Goal: Find specific fact: Find specific page/section

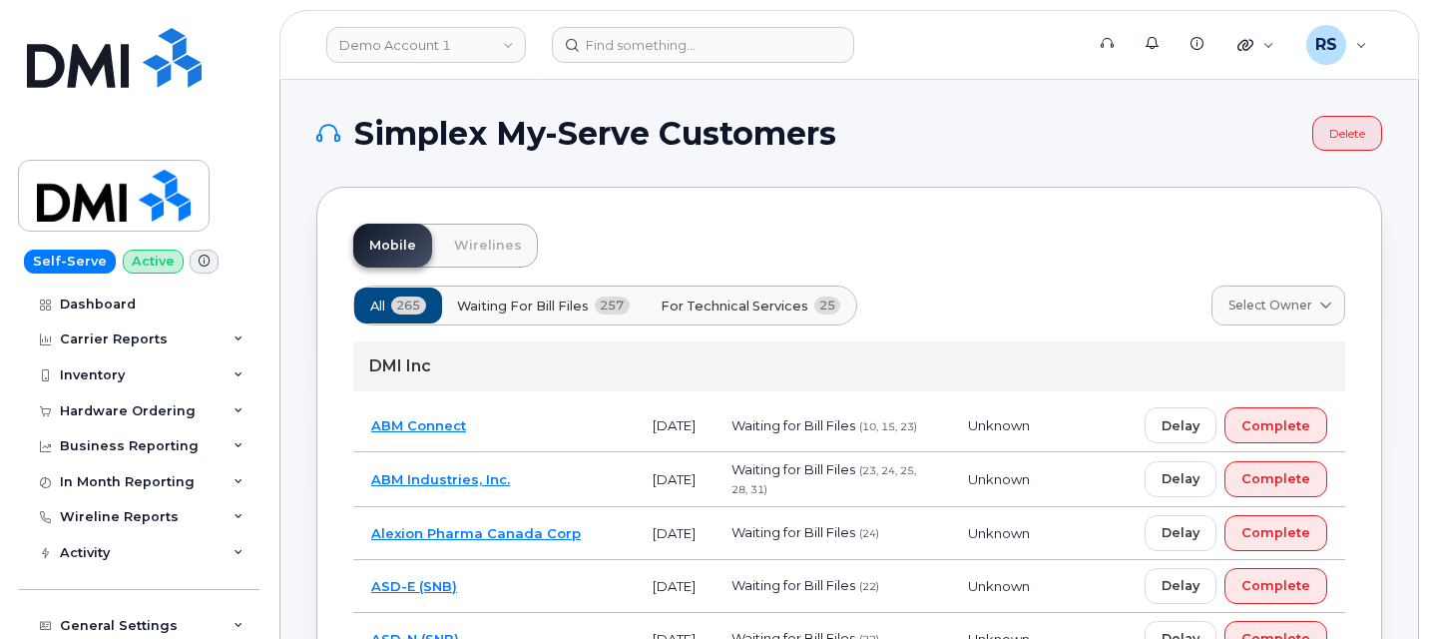
click at [8, 623] on div "Self-Serve Active Dashboard Carrier Reports Monthly Billing Data Daily Data Poo…" at bounding box center [135, 319] width 270 height 639
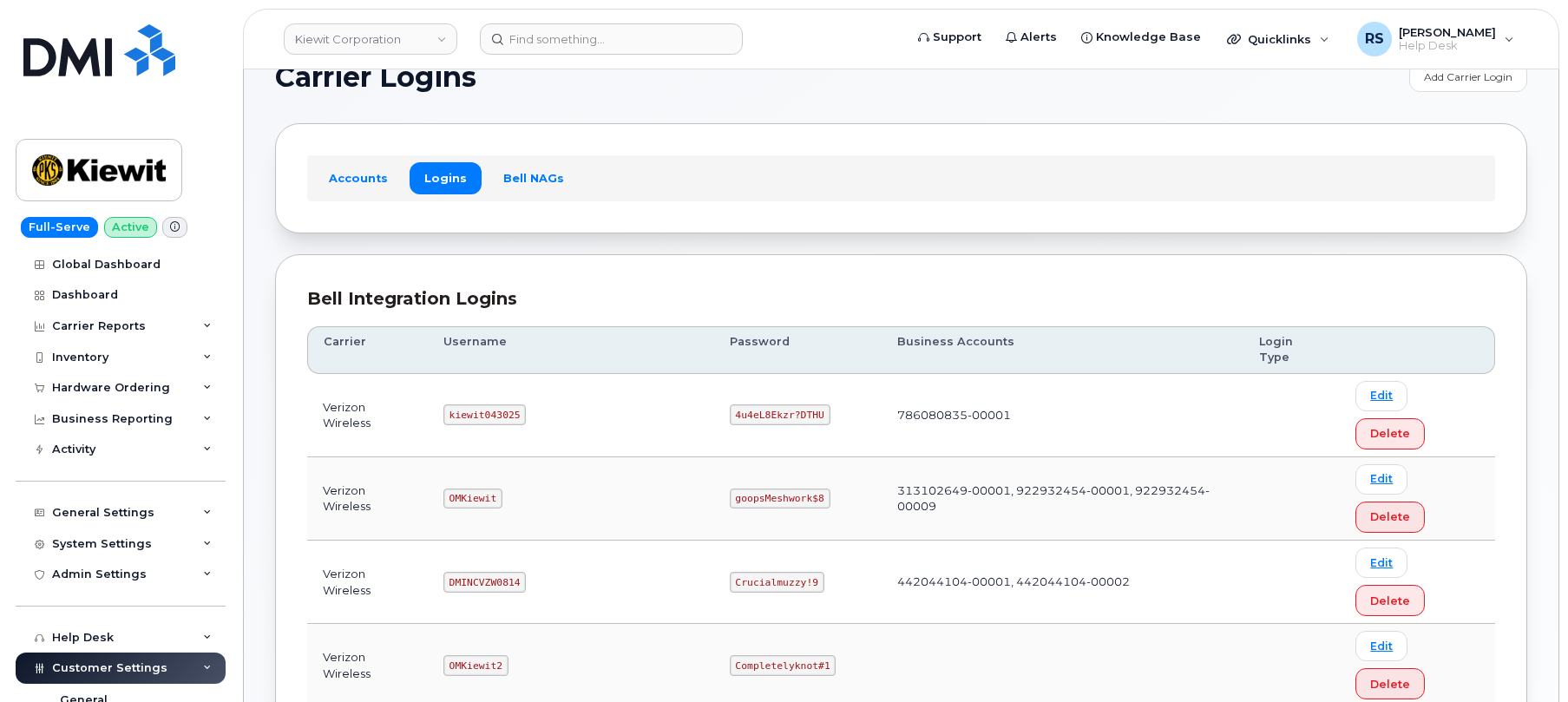
scroll to position [58, 0]
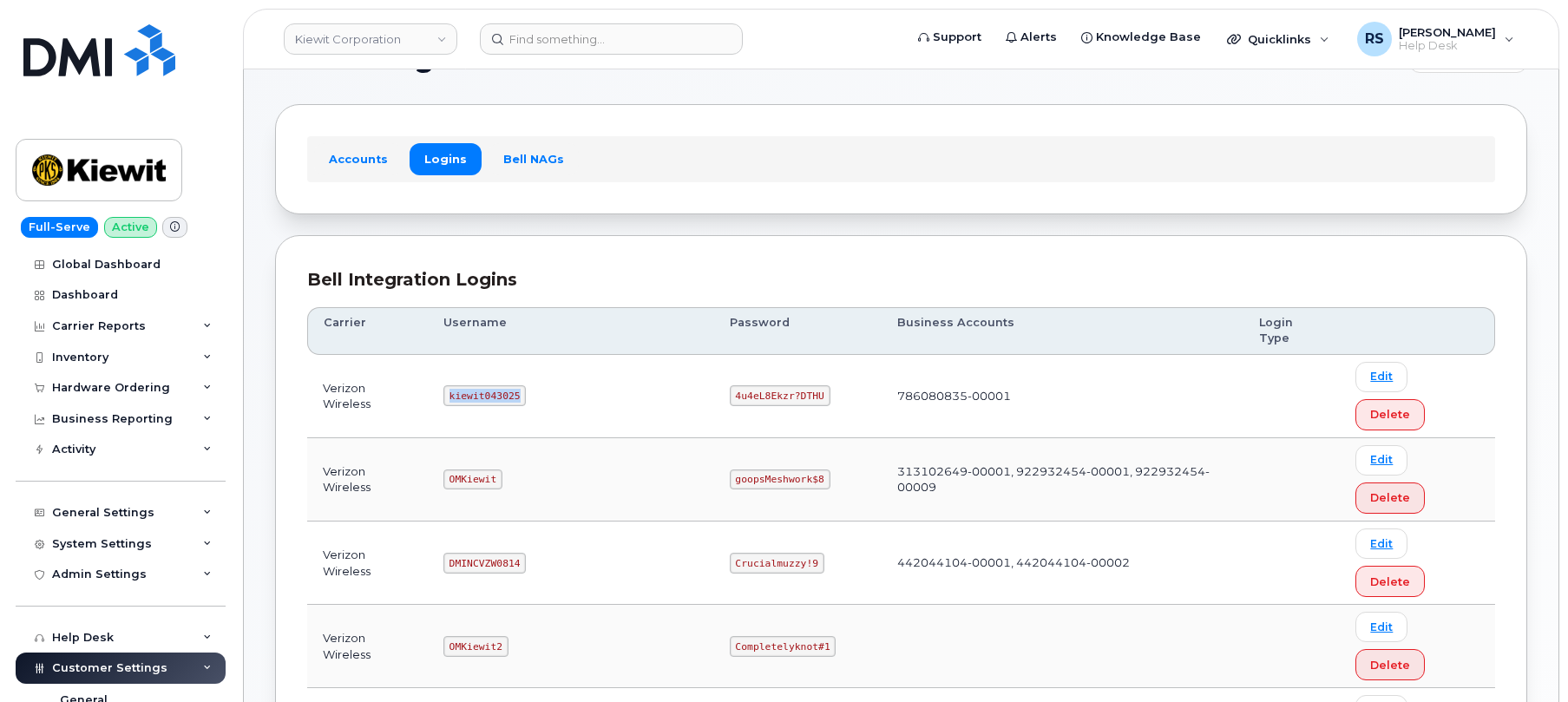
drag, startPoint x: 459, startPoint y: 358, endPoint x: 533, endPoint y: 362, distance: 74.1
click at [533, 362] on td "kiewit043025" at bounding box center [570, 397] width 286 height 84
copy code "kiewit043025"
drag, startPoint x: 677, startPoint y: 357, endPoint x: 779, endPoint y: 366, distance: 102.4
click at [779, 366] on td "4u4eL8Ekzr?DTHU" at bounding box center [797, 397] width 168 height 84
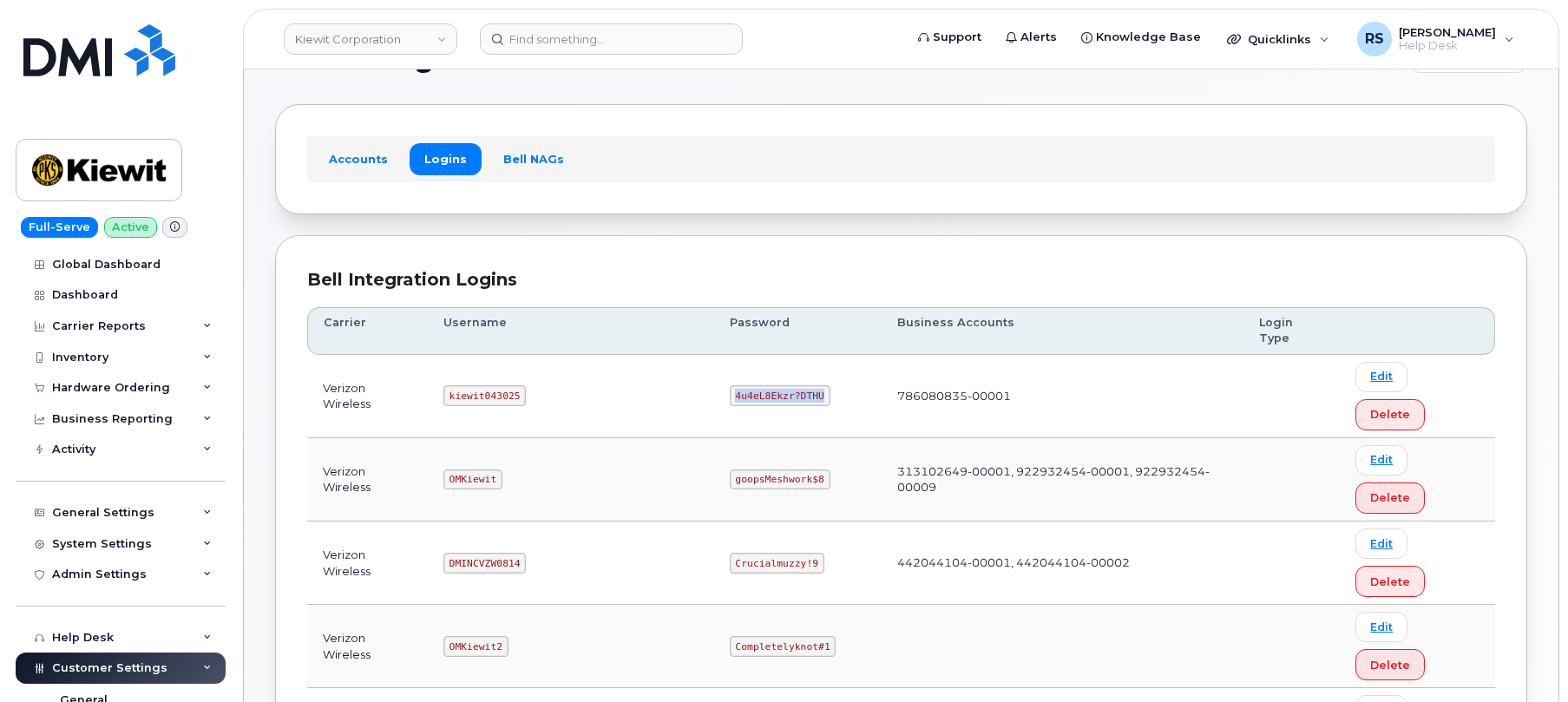
copy code "4u4eL8Ekzr?DTHU"
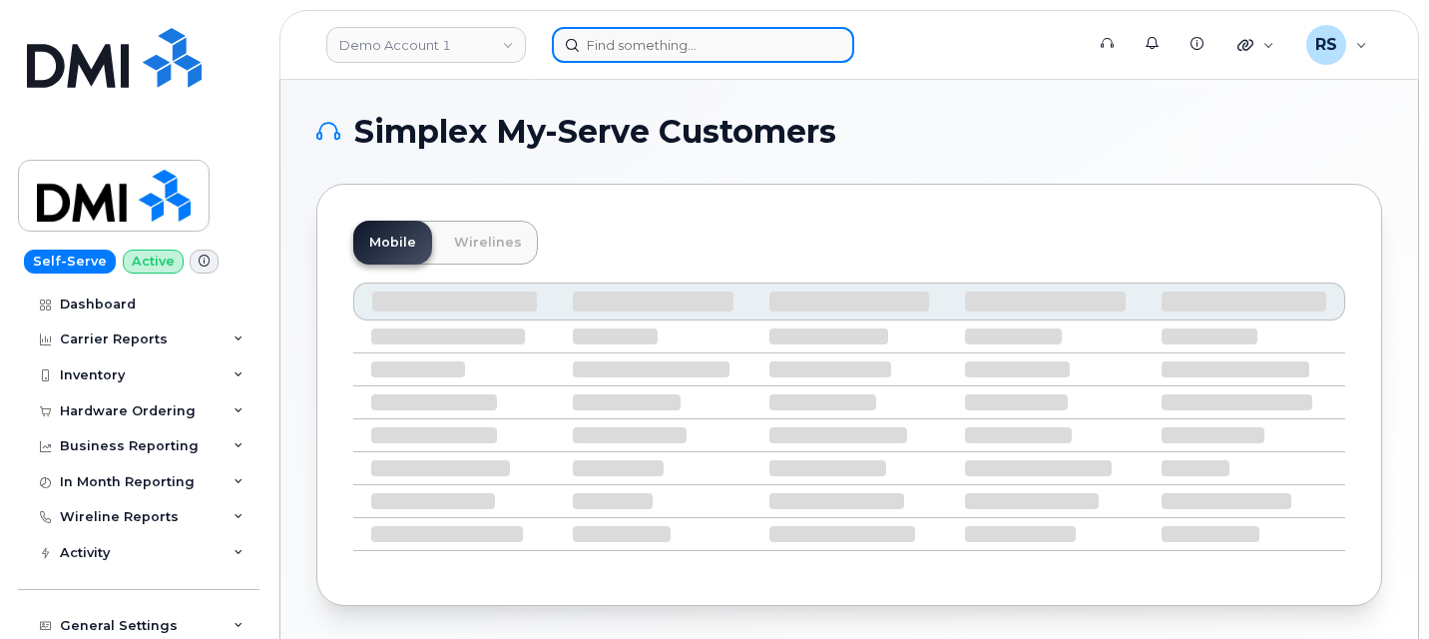
click at [610, 53] on input at bounding box center [703, 45] width 302 height 36
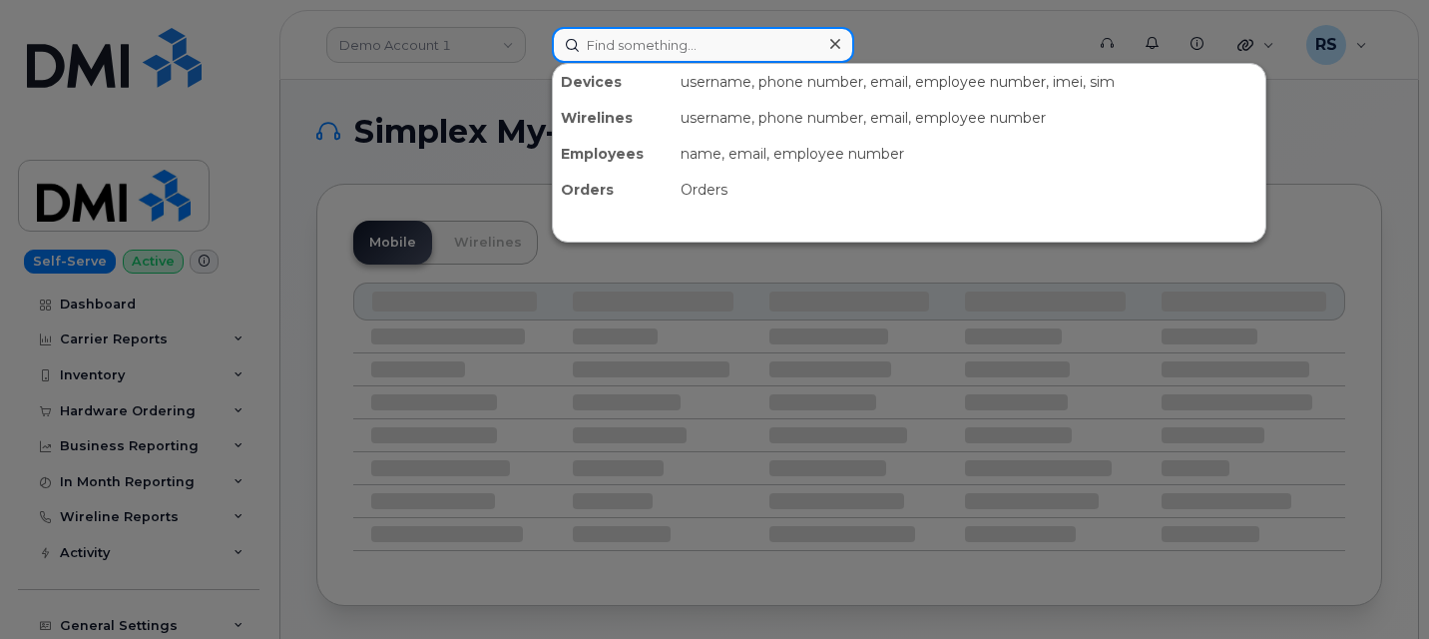
paste input "808-348-4951"
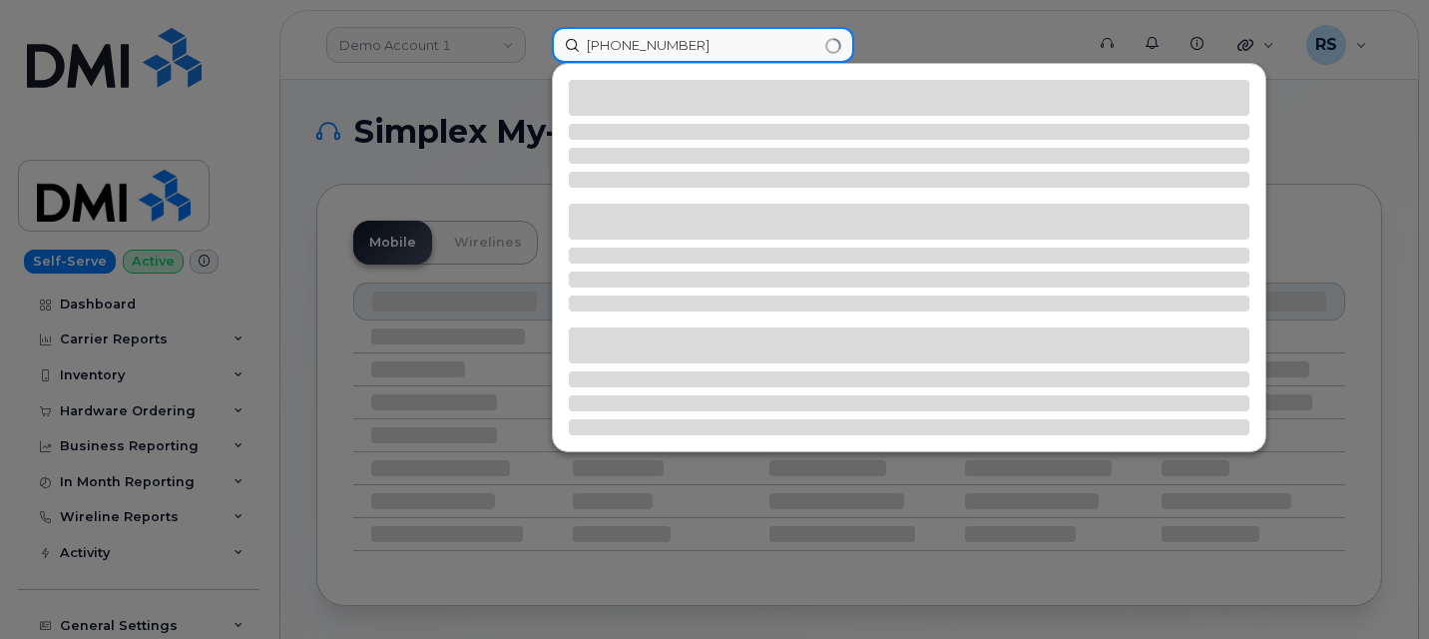
type input "808-348-4951"
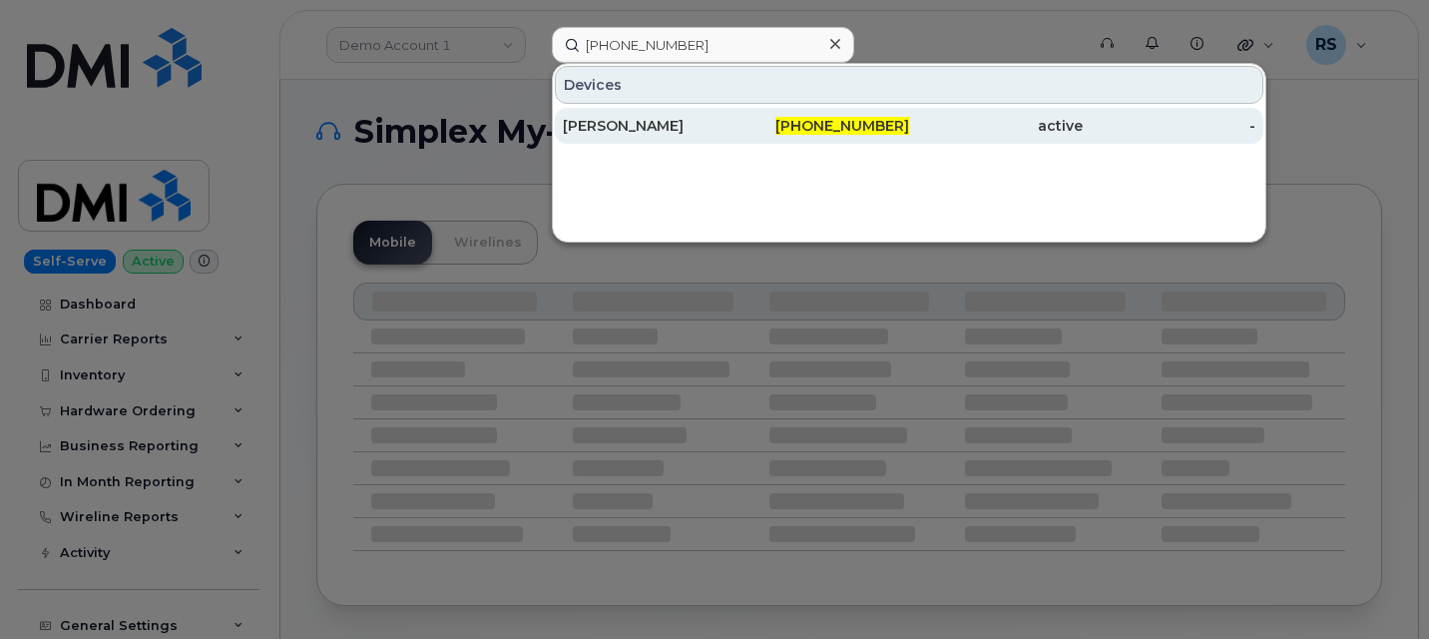
click at [600, 127] on div "Allen Martin" at bounding box center [650, 126] width 174 height 20
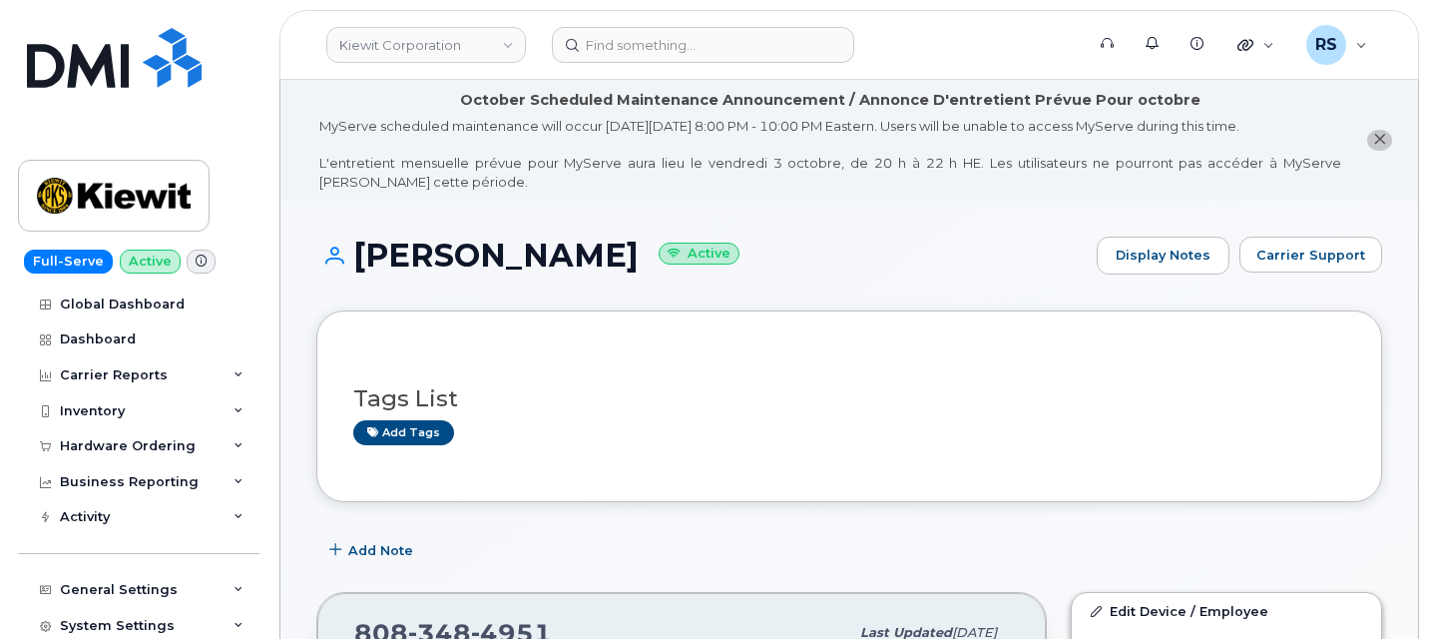
click at [852, 240] on h1 "Allen Martin Active" at bounding box center [701, 254] width 770 height 35
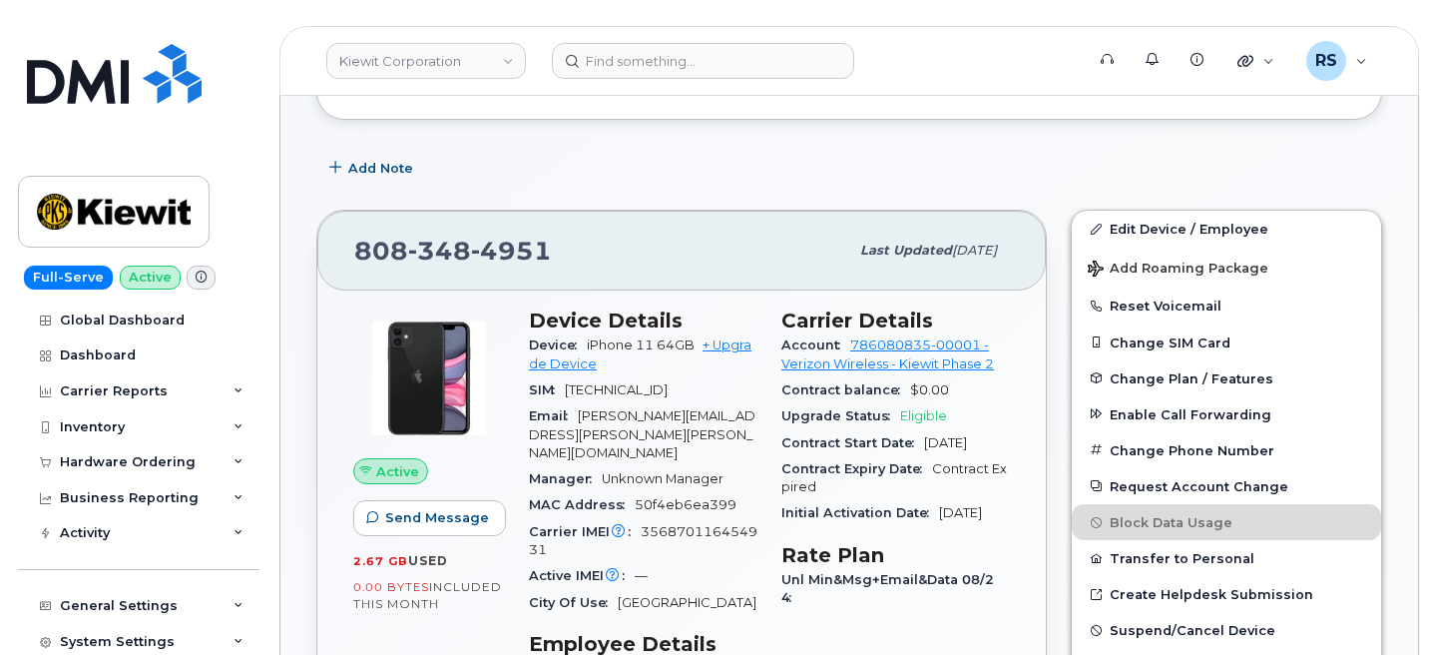
scroll to position [399, 0]
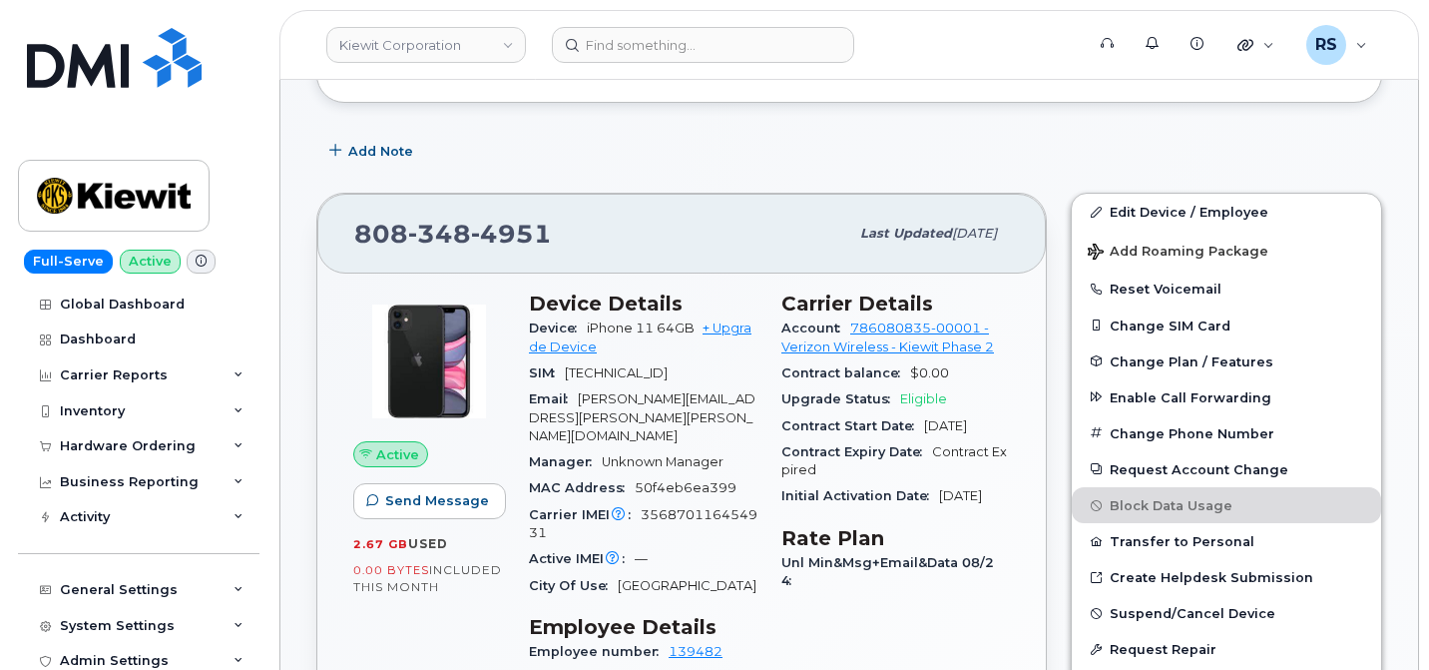
click at [13, 638] on div "Full-Serve Active Global Dashboard Dashboard Carrier Reports Monthly Billing Da…" at bounding box center [135, 335] width 270 height 670
click at [392, 30] on link "Kiewit Corporation" at bounding box center [426, 45] width 200 height 36
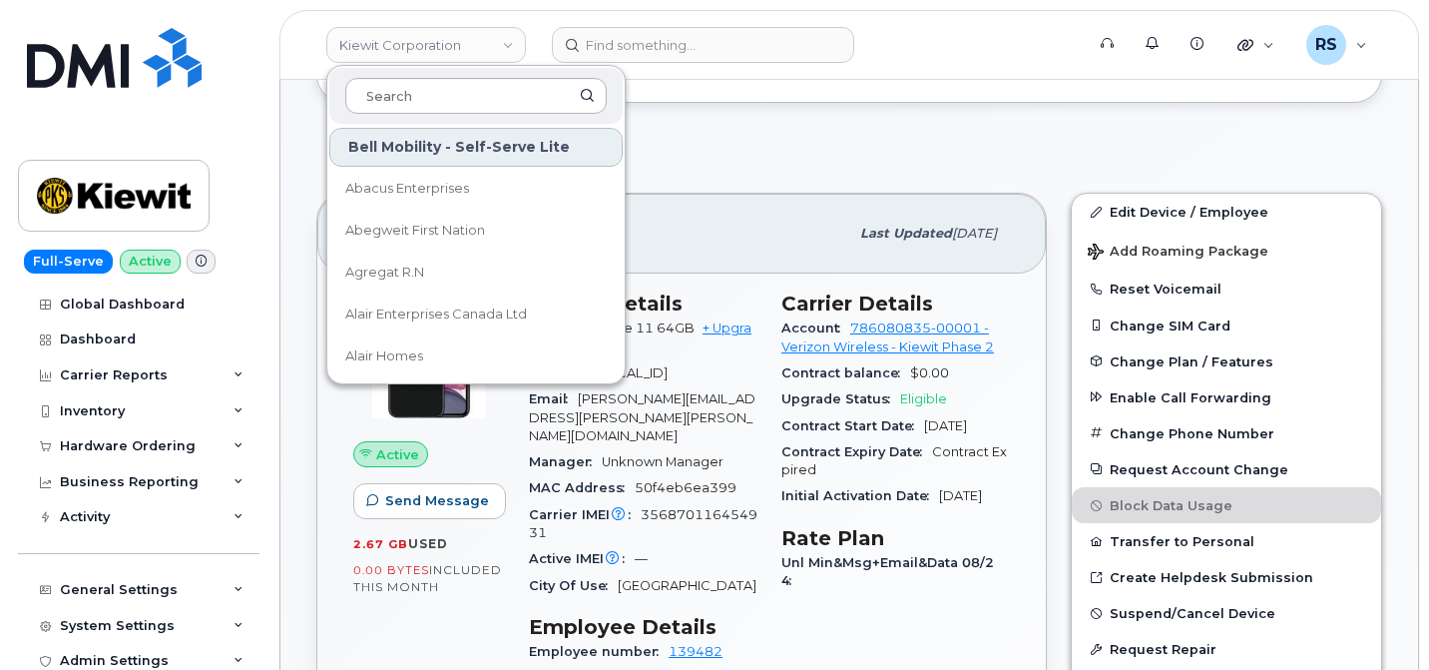
click at [390, 89] on input at bounding box center [475, 96] width 261 height 36
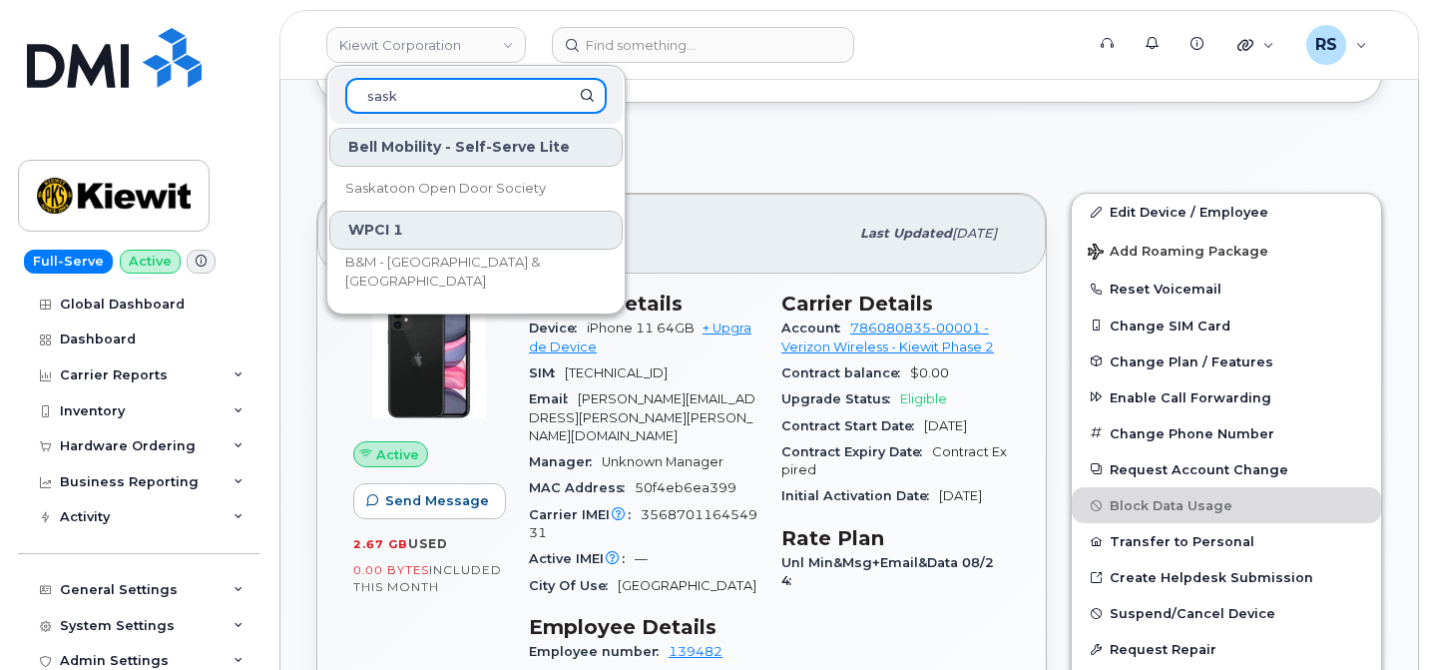
click at [403, 95] on input "sask" at bounding box center [475, 96] width 261 height 36
type input "s"
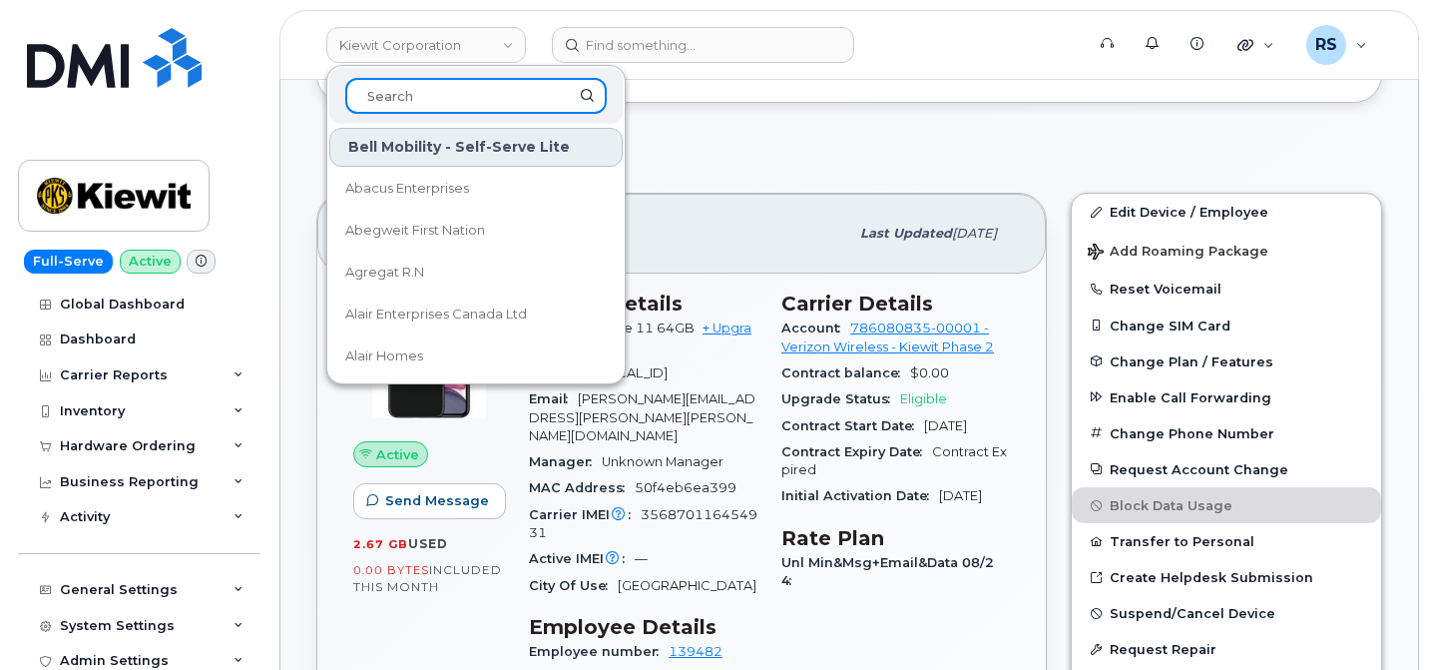
click at [385, 94] on input at bounding box center [475, 96] width 261 height 36
paste input "267.235.0897"
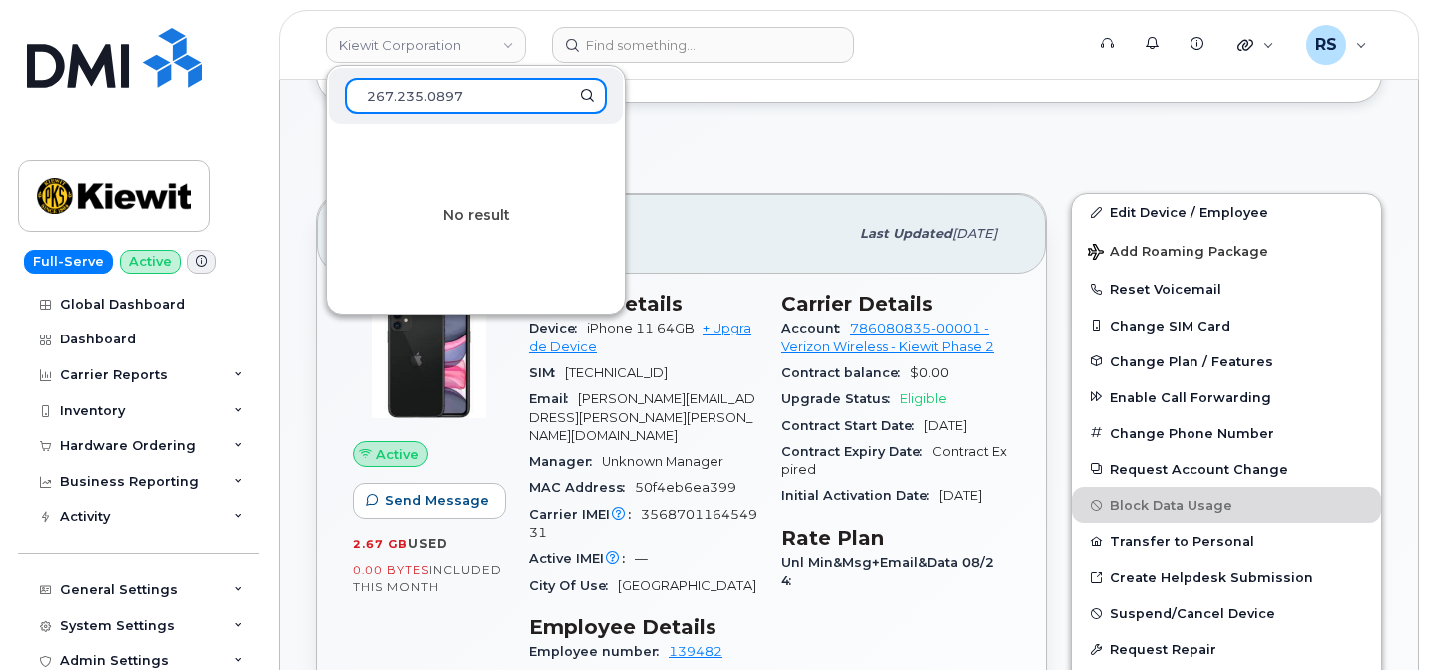
type input "267.235.0897"
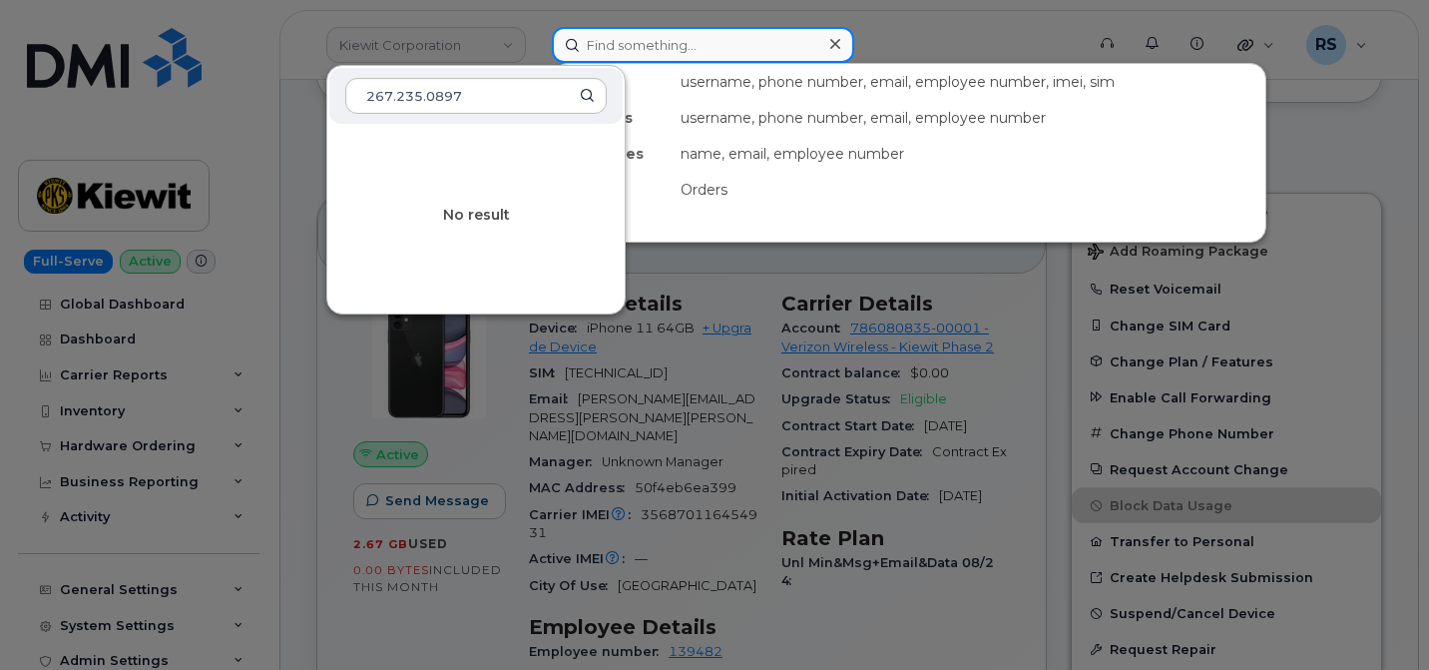
click at [600, 45] on input at bounding box center [703, 45] width 302 height 36
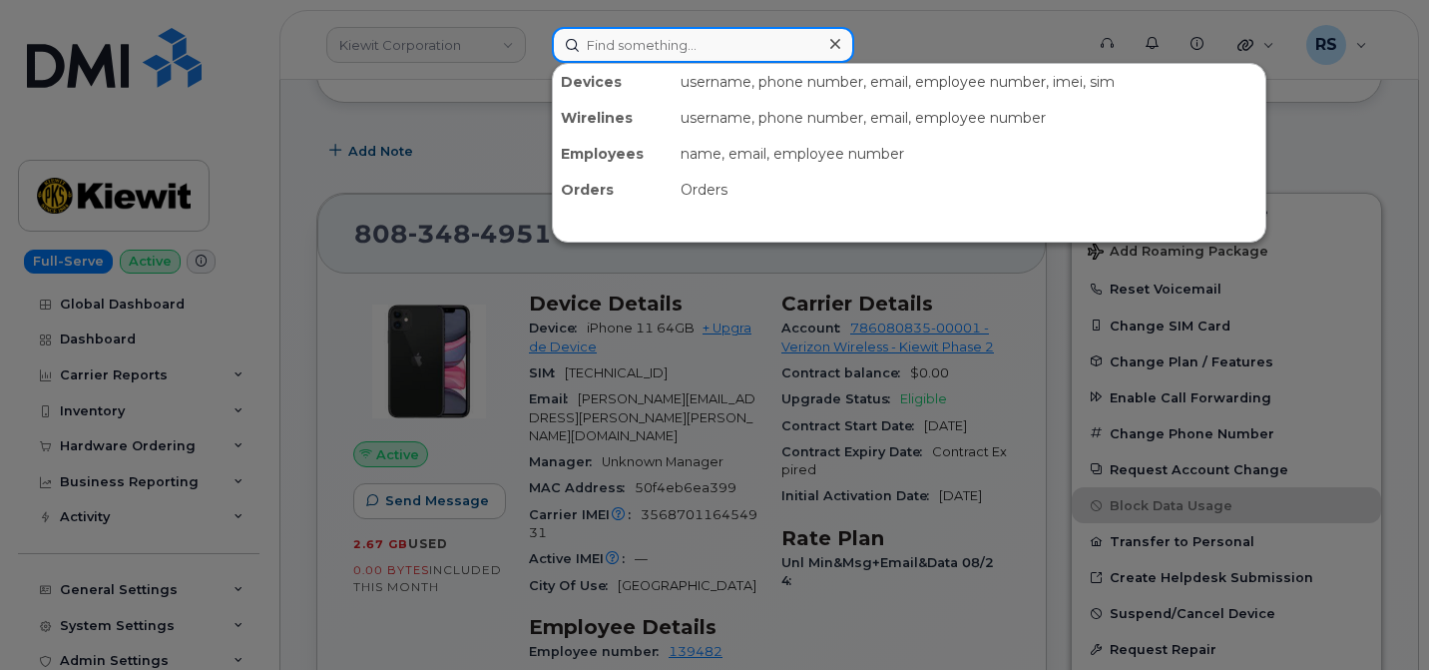
paste input "267.235.0897"
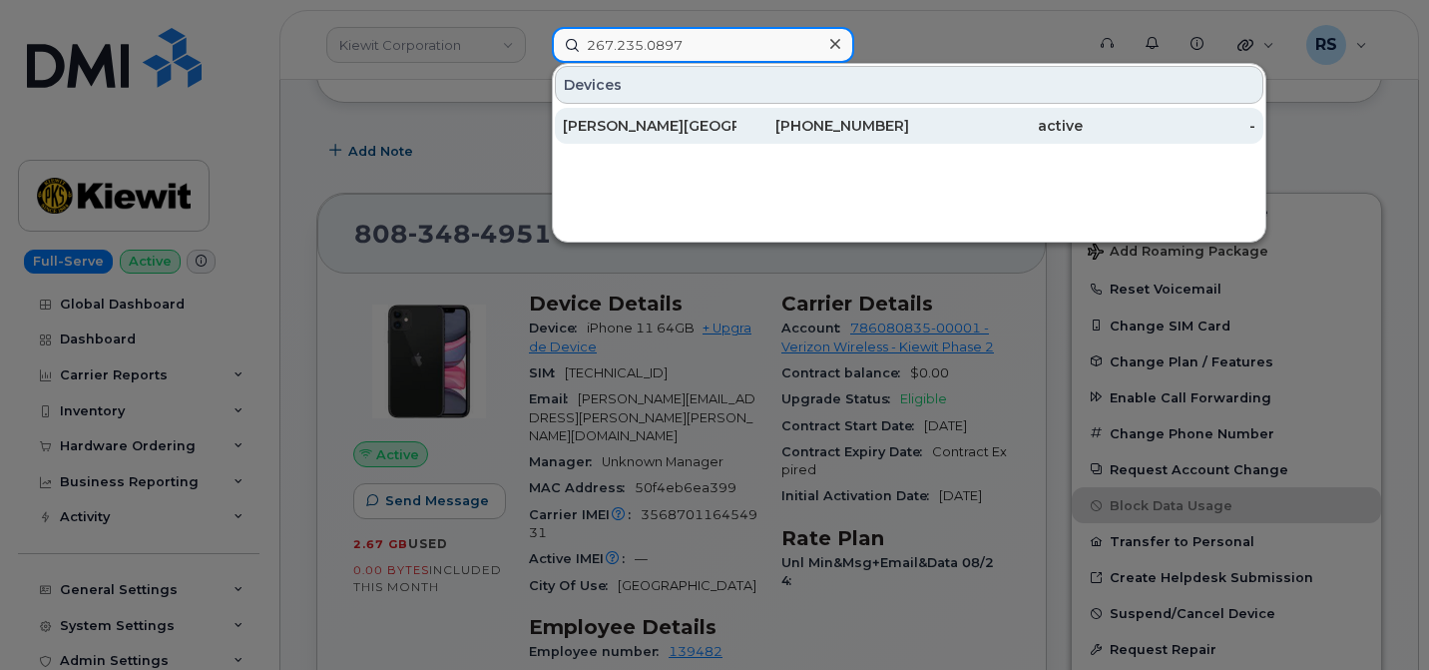
type input "267.235.0897"
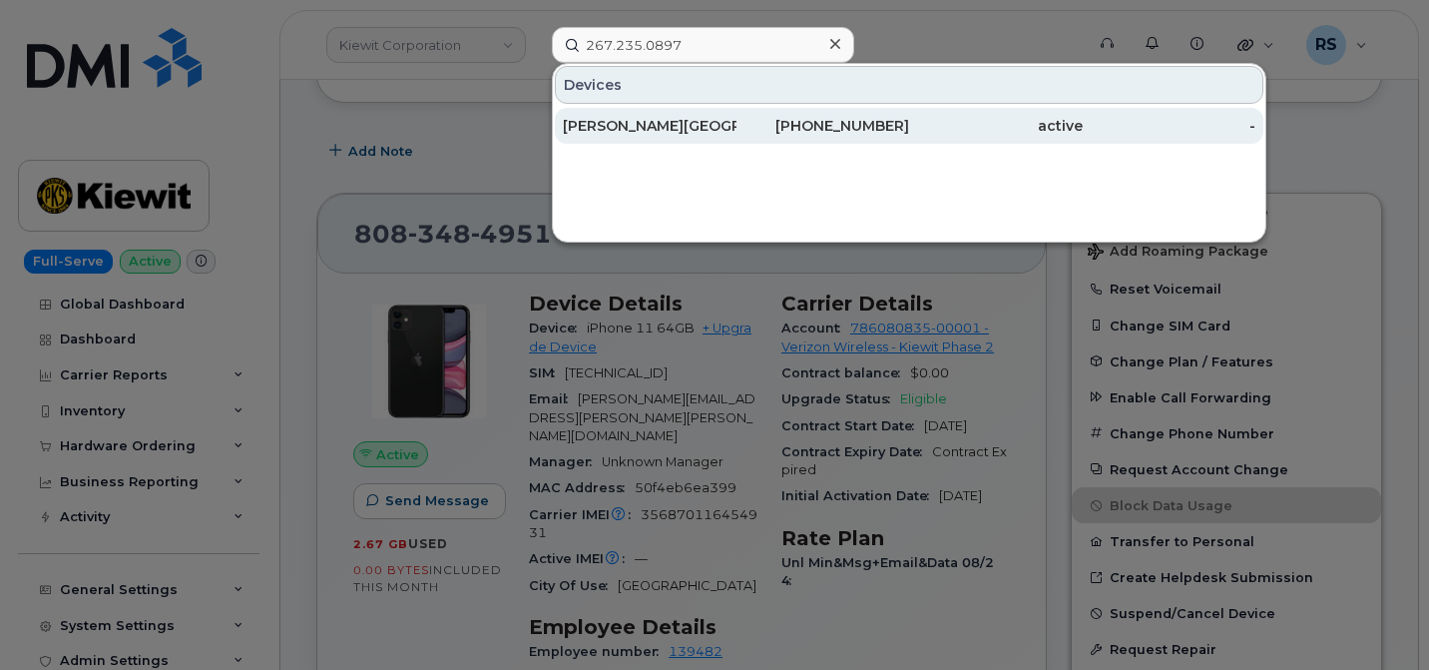
click at [606, 121] on div "EDWIN W BIELSKI" at bounding box center [650, 126] width 174 height 20
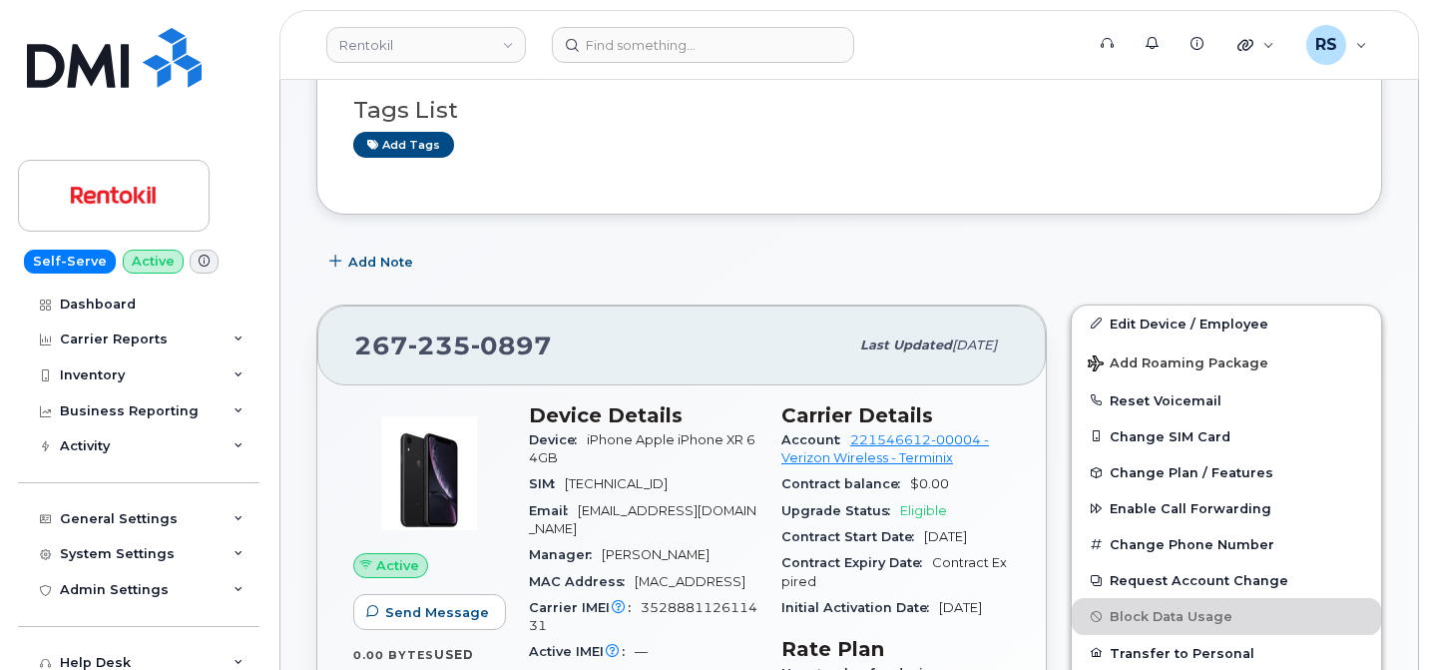
scroll to position [332, 0]
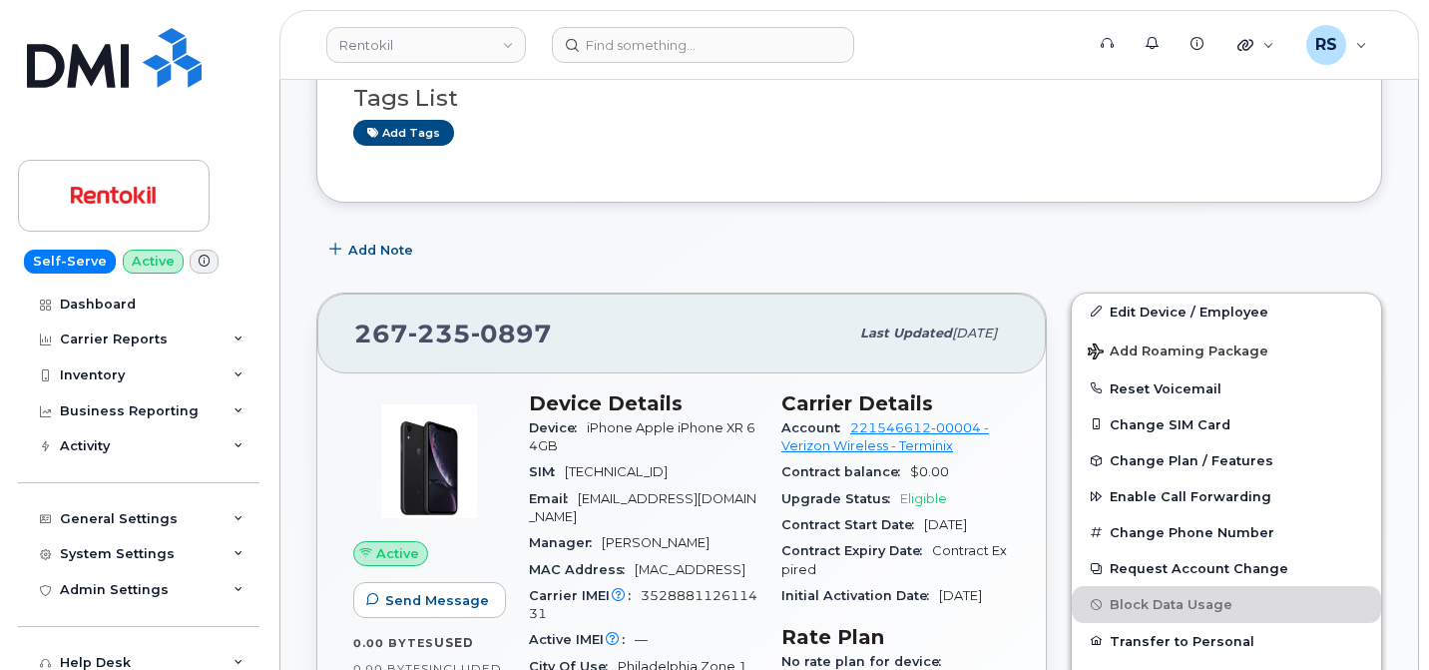
click at [16, 650] on div "Self-Serve Active Dashboard Carrier Reports Monthly Billing Data Daily Data Poo…" at bounding box center [135, 335] width 270 height 670
click at [661, 232] on div "Add Note" at bounding box center [849, 250] width 1066 height 36
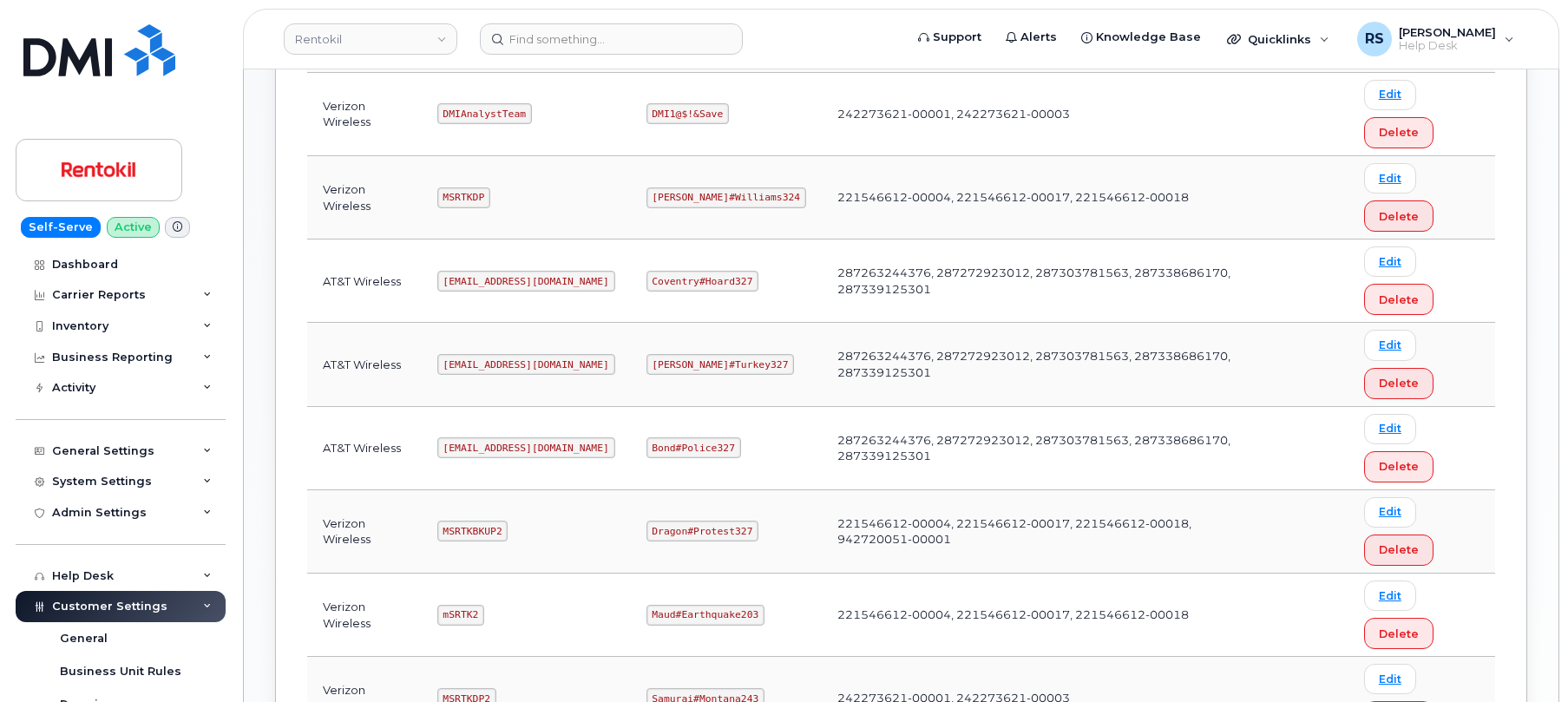
scroll to position [868, 0]
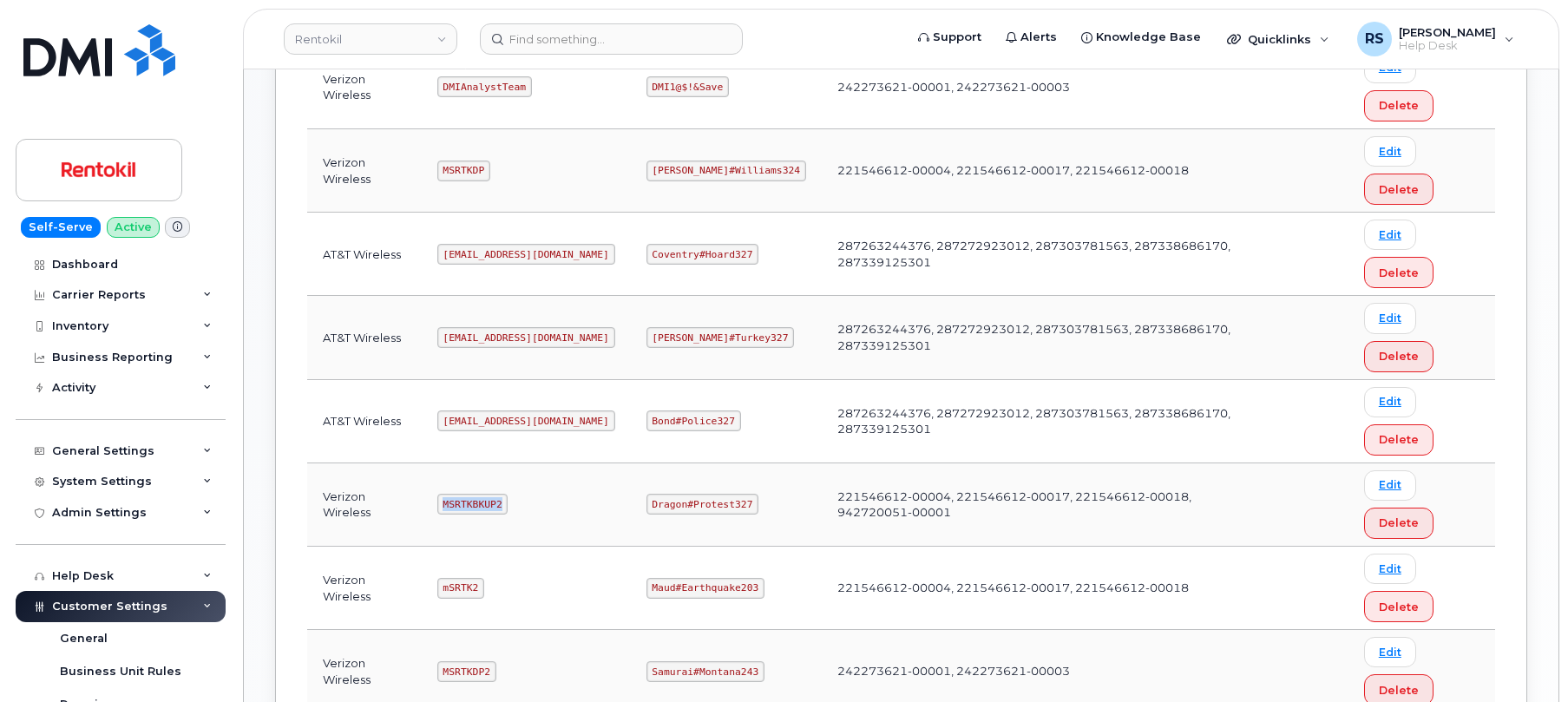
drag, startPoint x: 446, startPoint y: 502, endPoint x: 506, endPoint y: 506, distance: 60.1
click at [506, 506] on code "MSRTKBKUP2" at bounding box center [473, 505] width 71 height 21
copy code "MSRTKBKUP2"
drag, startPoint x: 651, startPoint y: 502, endPoint x: 746, endPoint y: 504, distance: 95.0
click at [746, 504] on code "Dragon#Protest327" at bounding box center [703, 505] width 113 height 21
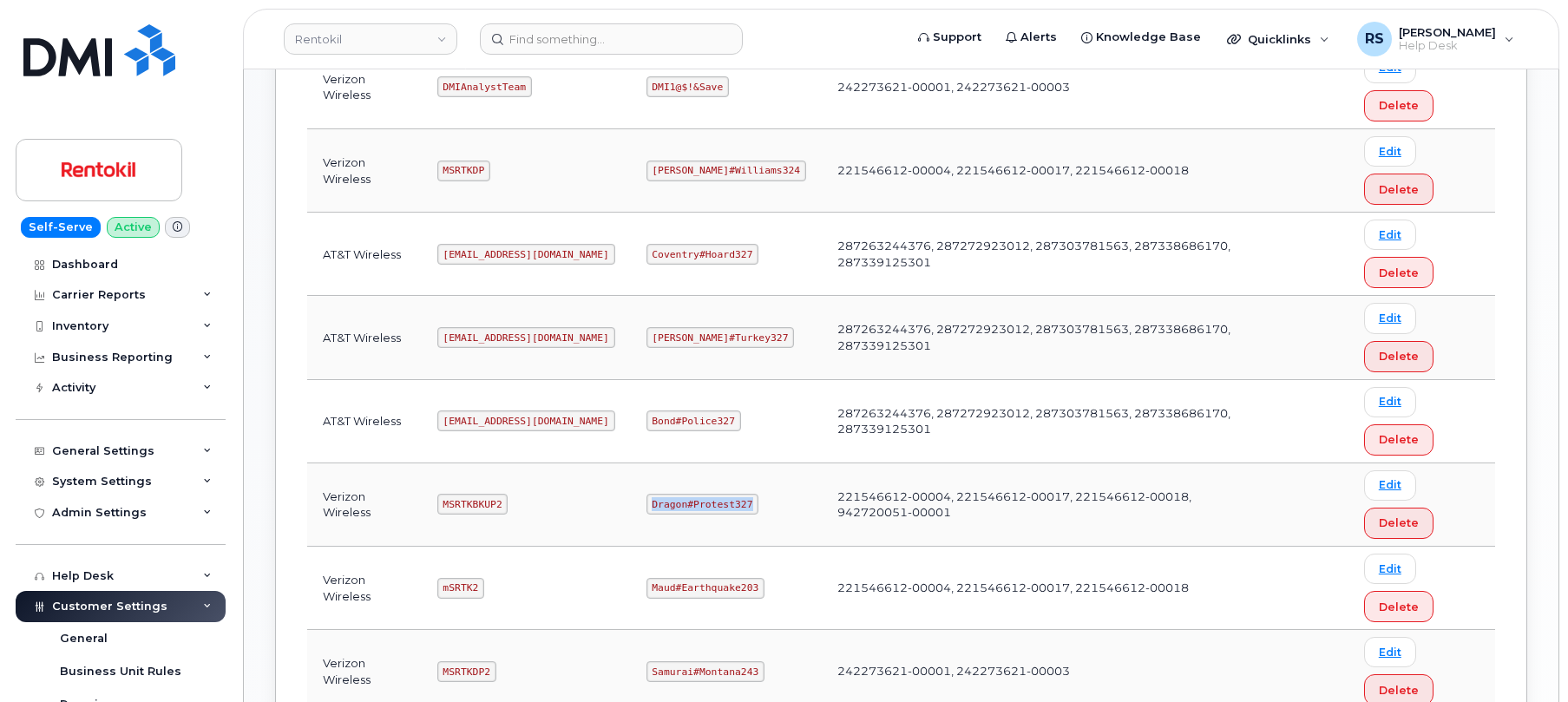
copy code "Dragon#Protest327"
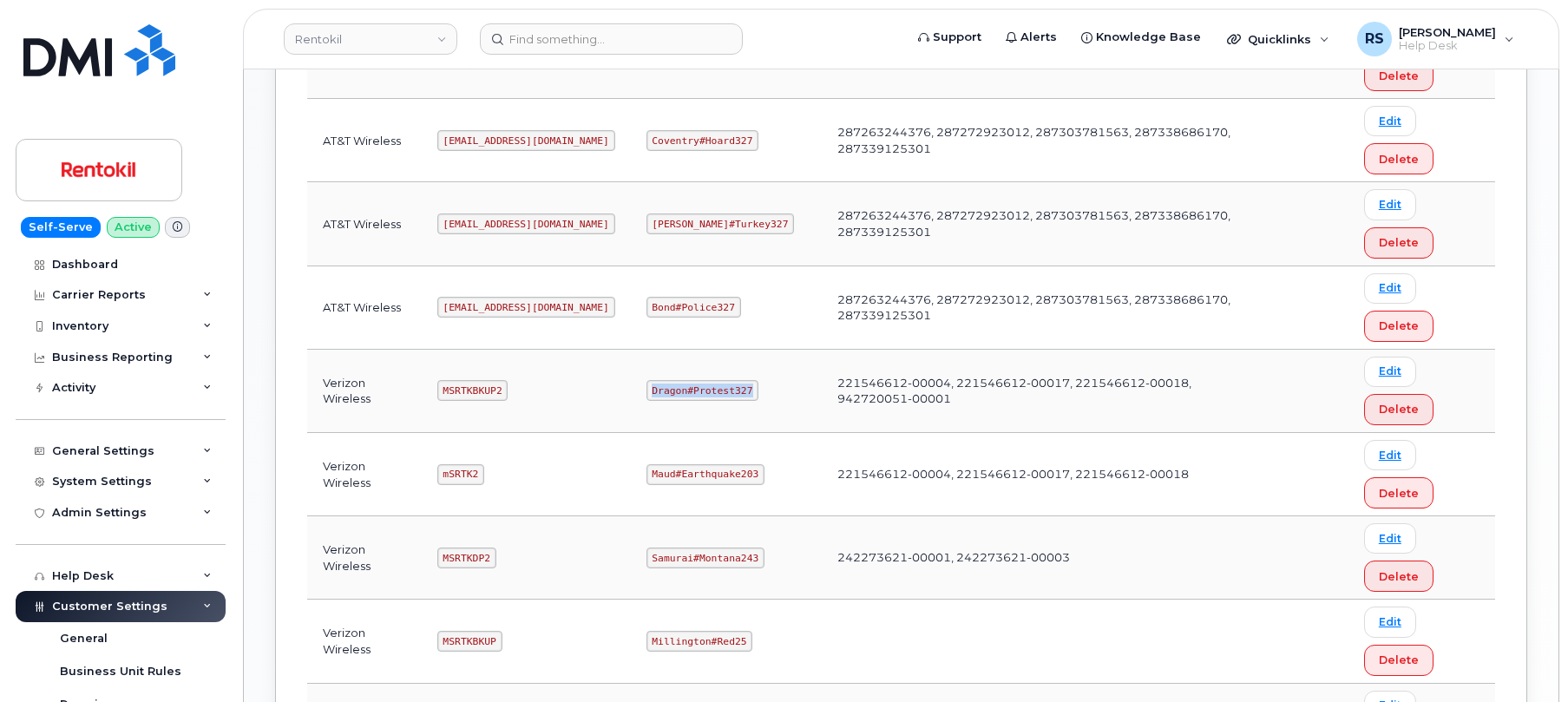
scroll to position [983, 0]
drag, startPoint x: 448, startPoint y: 471, endPoint x: 479, endPoint y: 476, distance: 31.4
click at [479, 476] on code "mSRTK2" at bounding box center [461, 473] width 47 height 21
copy code "mSRTK2"
drag, startPoint x: 651, startPoint y: 470, endPoint x: 751, endPoint y: 478, distance: 100.3
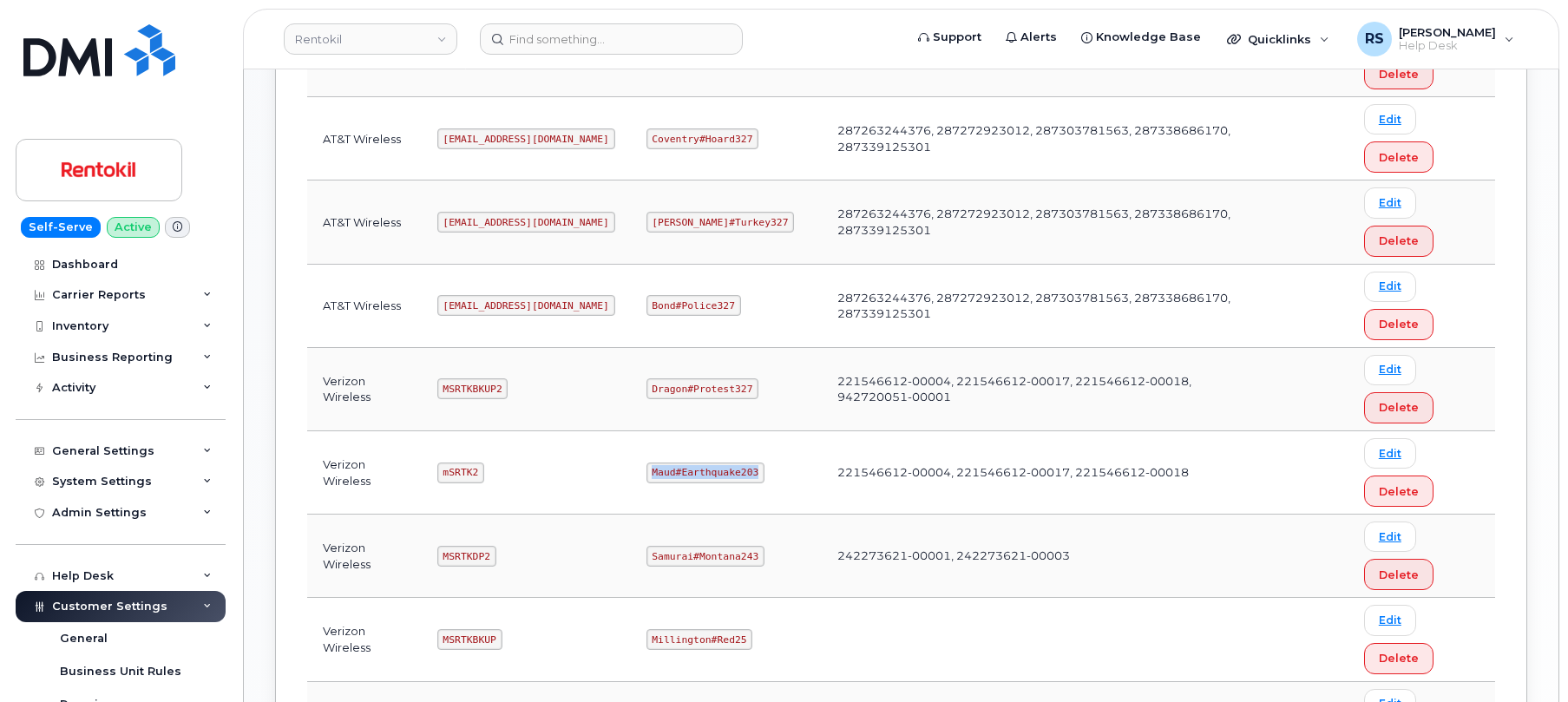
click at [751, 478] on code "Maud#Earthquake203" at bounding box center [705, 473] width 118 height 21
copy code "Maud#Earthquake203"
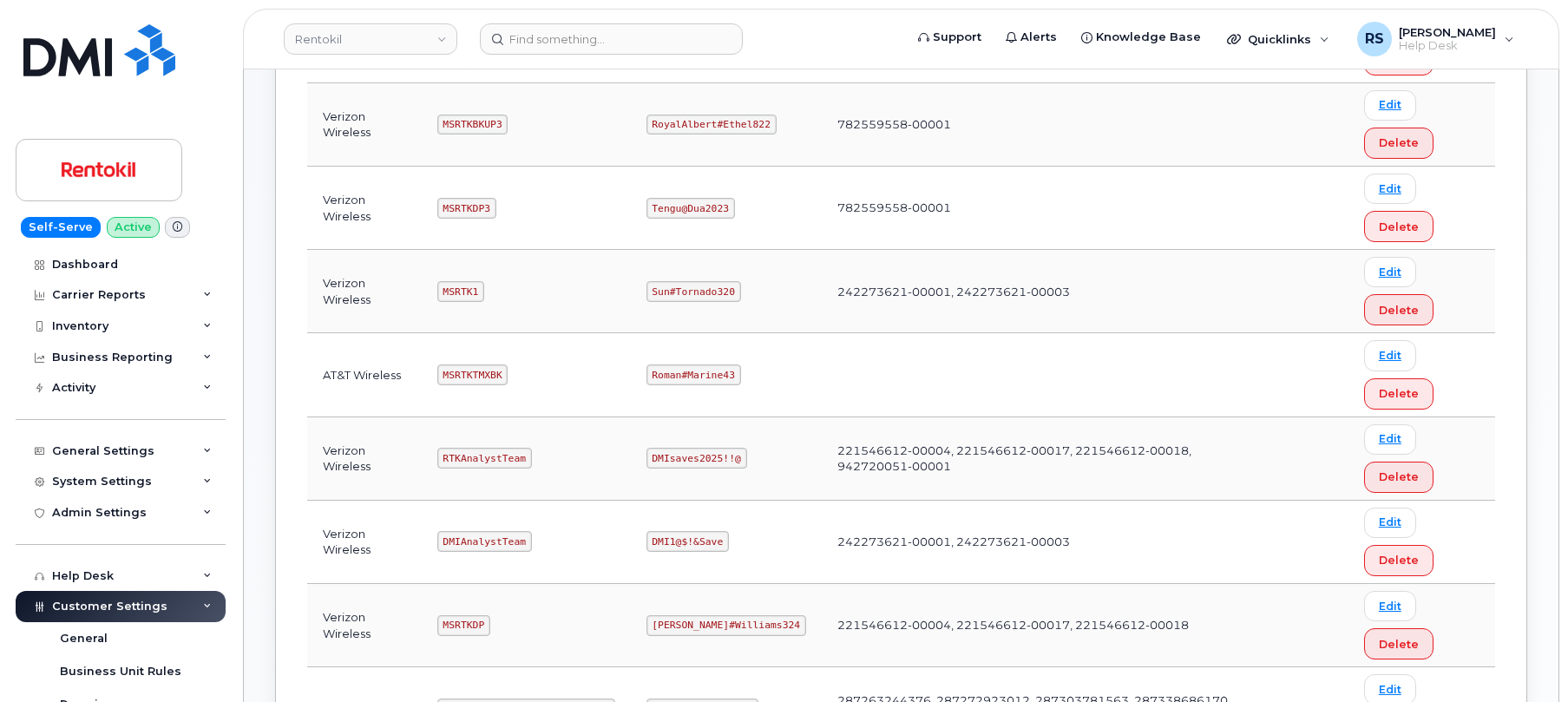
scroll to position [339, 0]
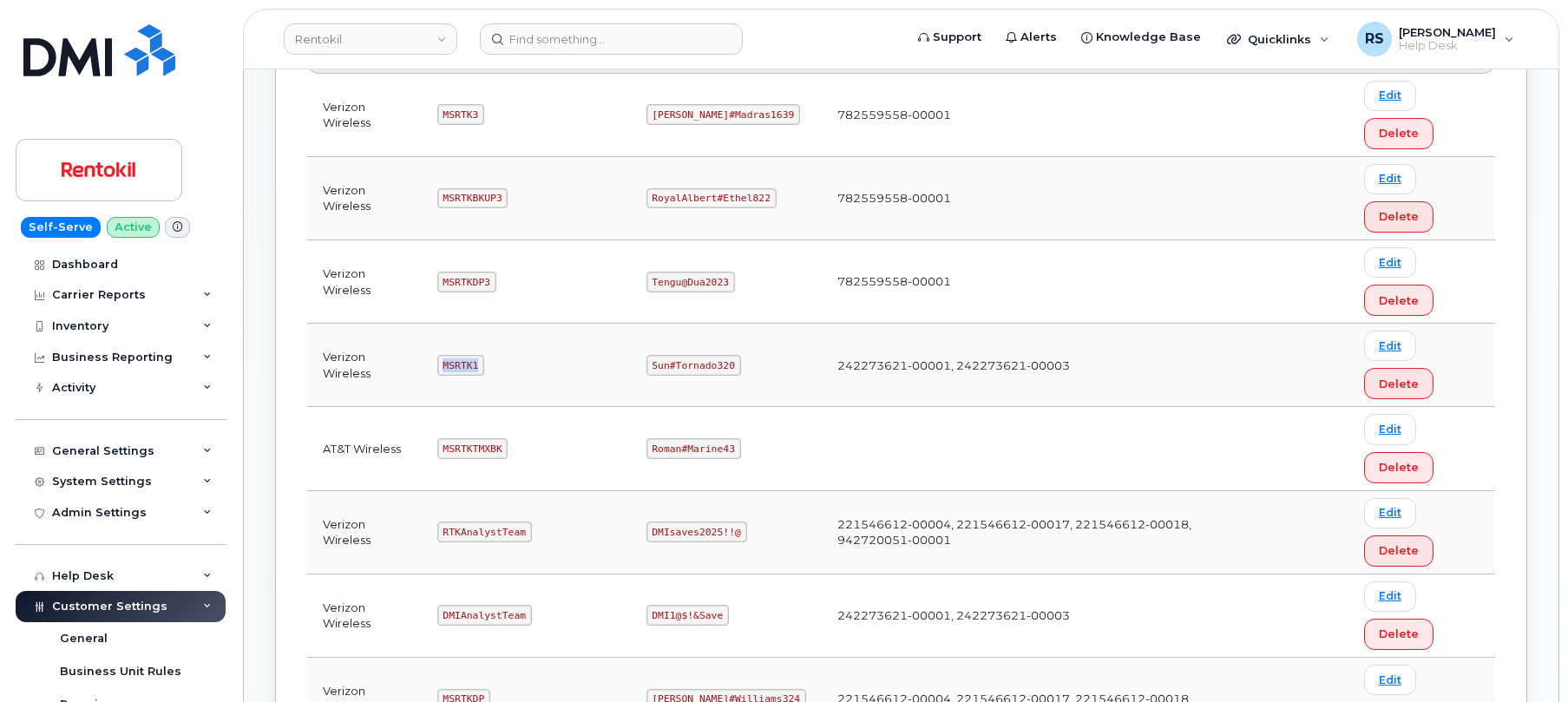
drag, startPoint x: 447, startPoint y: 366, endPoint x: 490, endPoint y: 372, distance: 43.4
click at [490, 372] on td "MSRTK1" at bounding box center [526, 365] width 209 height 84
click at [530, 371] on td "MSRTK1" at bounding box center [526, 365] width 209 height 84
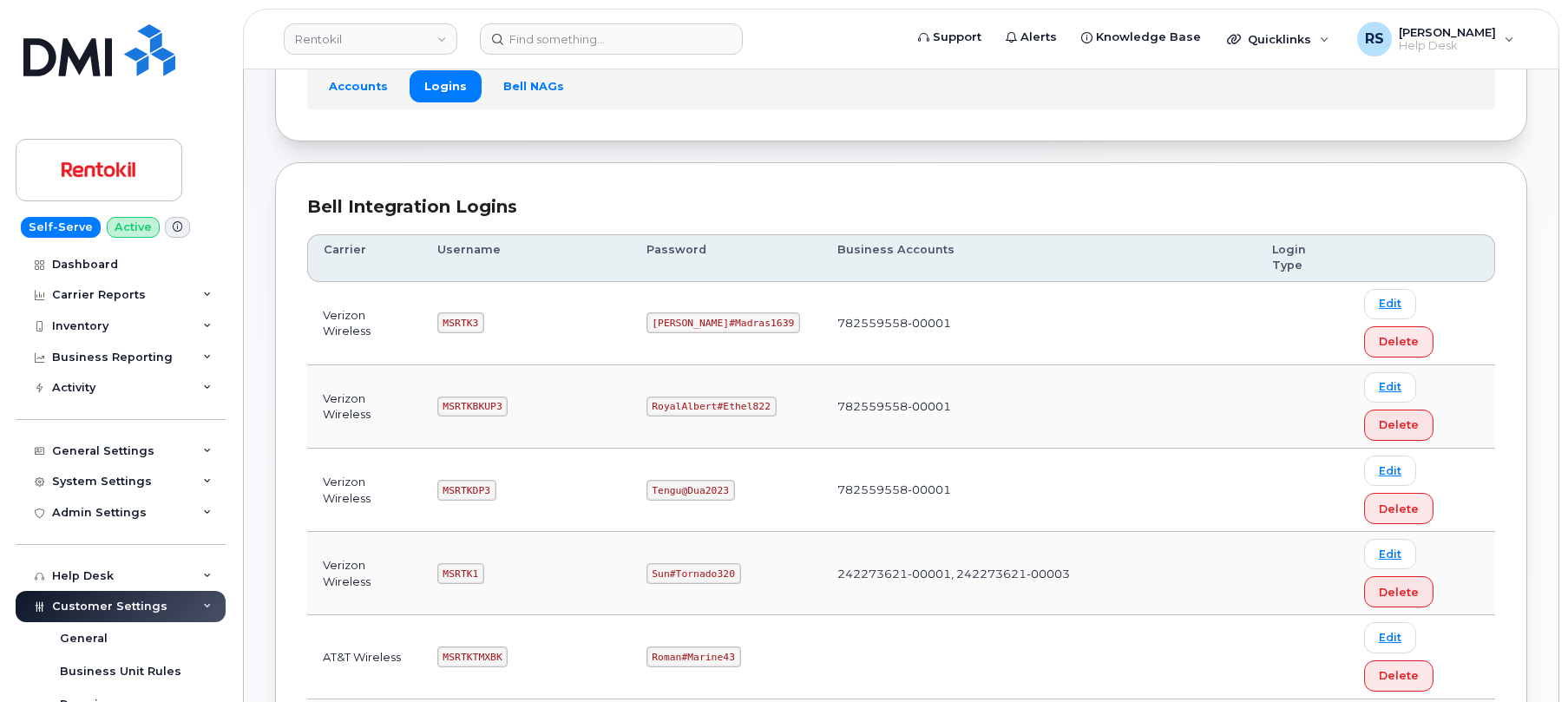
scroll to position [109, 0]
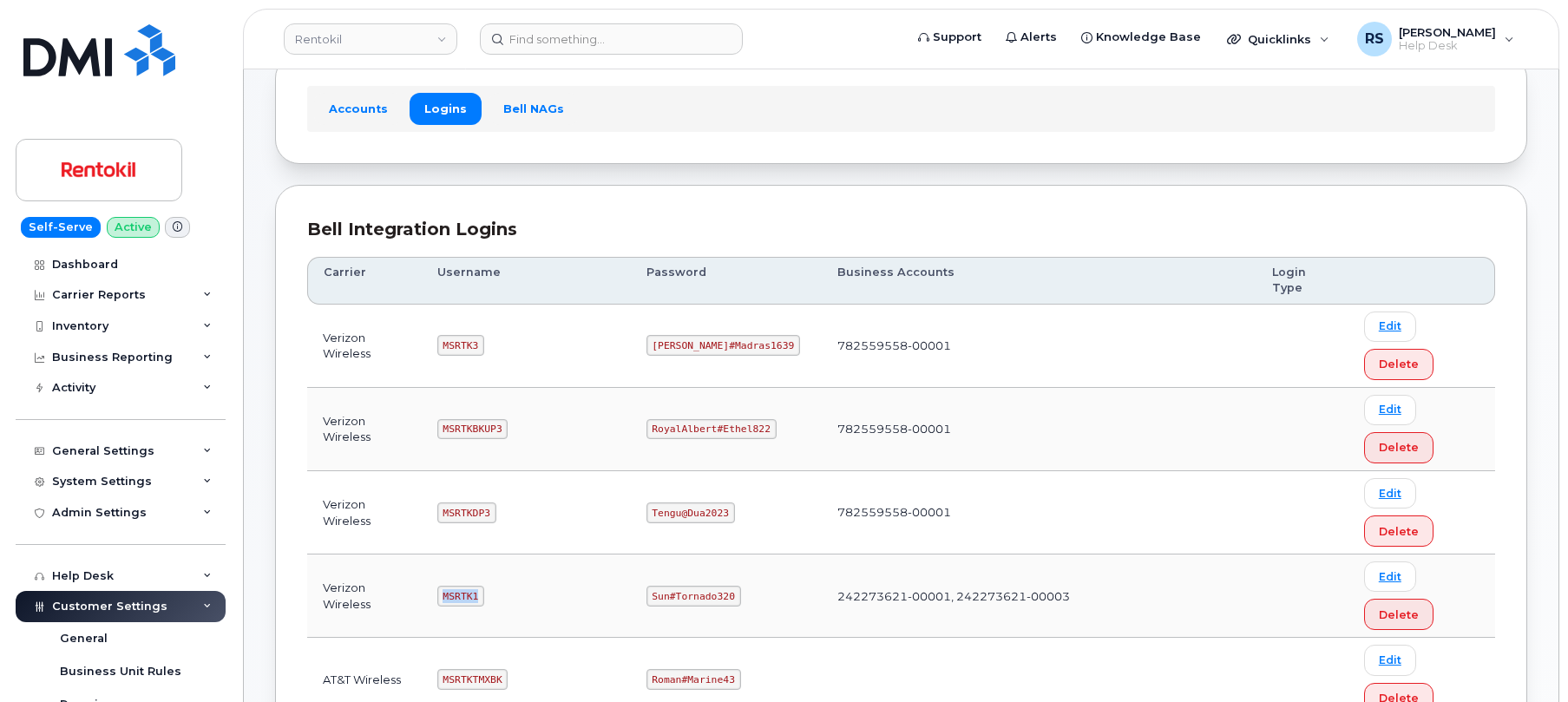
drag, startPoint x: 446, startPoint y: 594, endPoint x: 499, endPoint y: 598, distance: 53.2
click at [499, 598] on td "MSRTK1" at bounding box center [526, 597] width 209 height 84
copy code "MSRTK1"
drag, startPoint x: 652, startPoint y: 591, endPoint x: 757, endPoint y: 606, distance: 106.1
click at [757, 606] on td "Sun#Tornado320" at bounding box center [726, 597] width 191 height 84
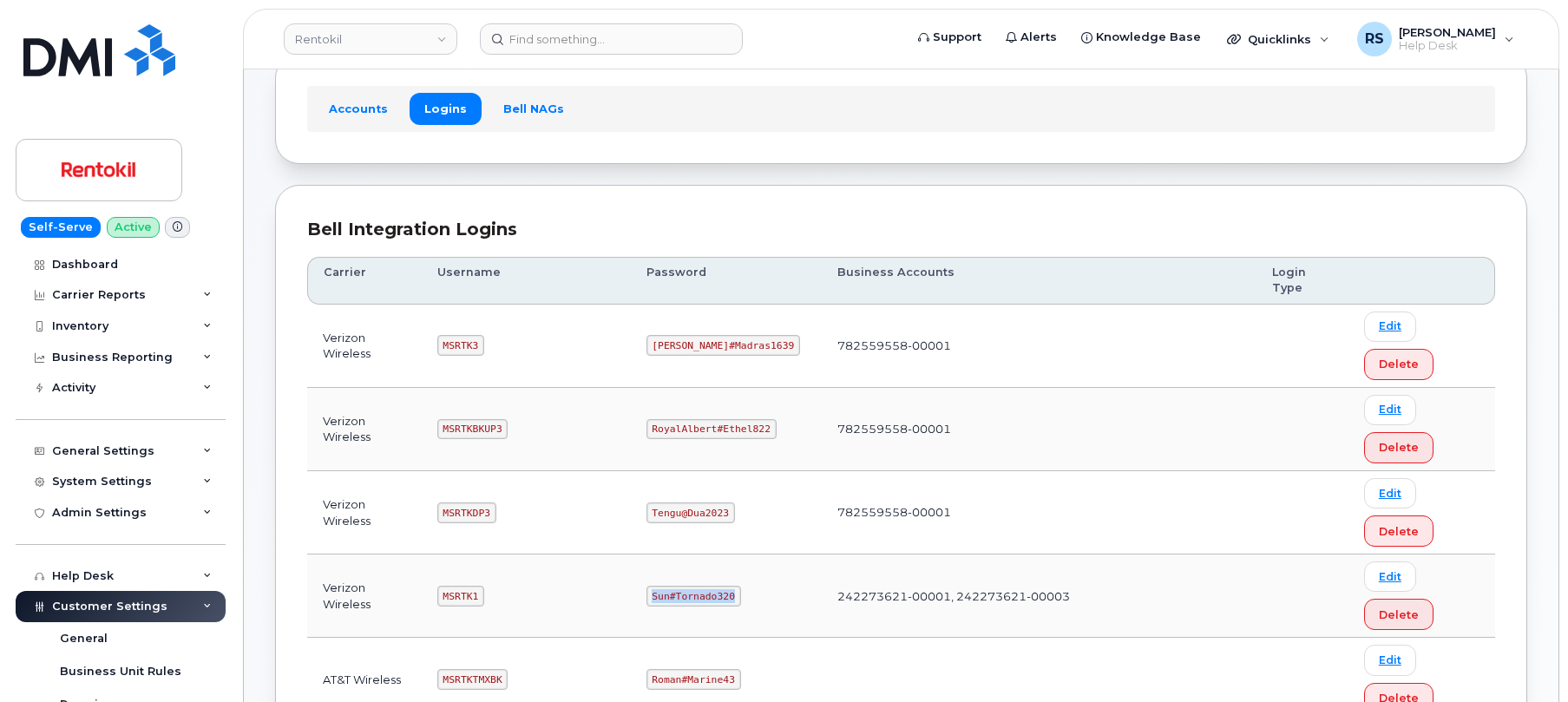
copy code "Sun#Tornado320"
click at [450, 428] on code "MSRTKBKUP3" at bounding box center [473, 430] width 71 height 21
drag, startPoint x: 448, startPoint y: 427, endPoint x: 522, endPoint y: 443, distance: 75.7
click at [522, 443] on td "MSRTKBKUP3" at bounding box center [526, 430] width 209 height 84
copy code "MSRTKBKUP3"
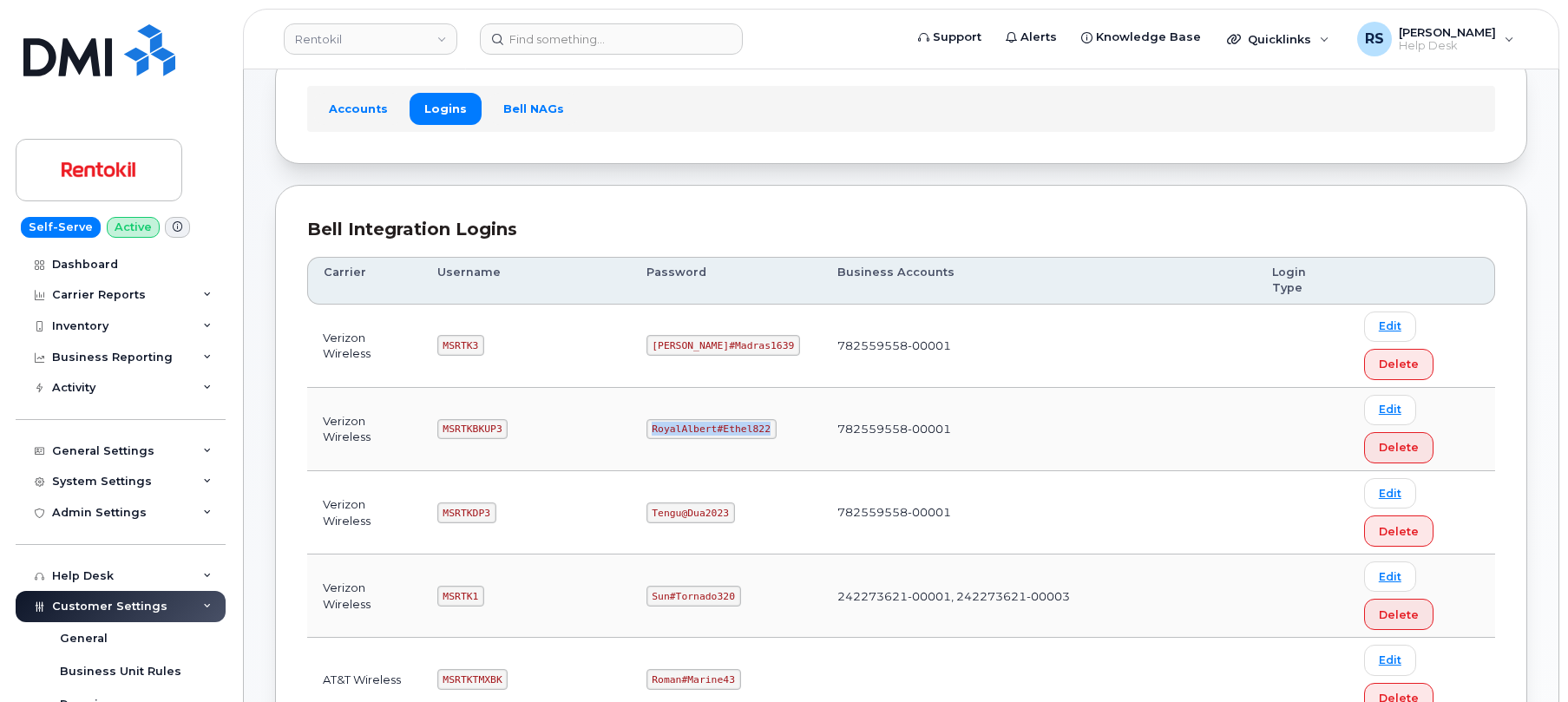
drag, startPoint x: 652, startPoint y: 425, endPoint x: 762, endPoint y: 433, distance: 110.3
click at [762, 433] on code "RoyalAlbert#Ethel822" at bounding box center [711, 430] width 130 height 21
copy code "RoyalAlbert#Ethel822"
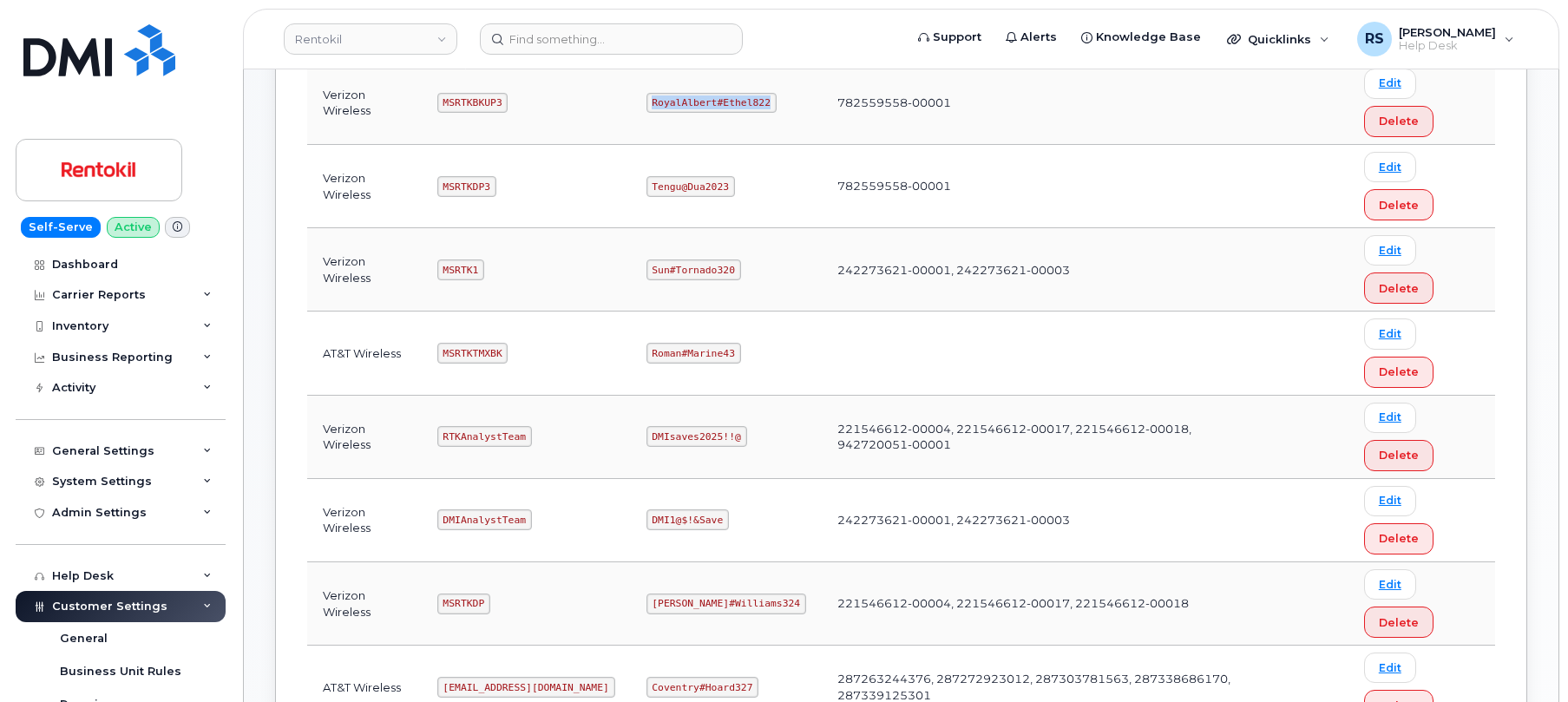
scroll to position [456, 0]
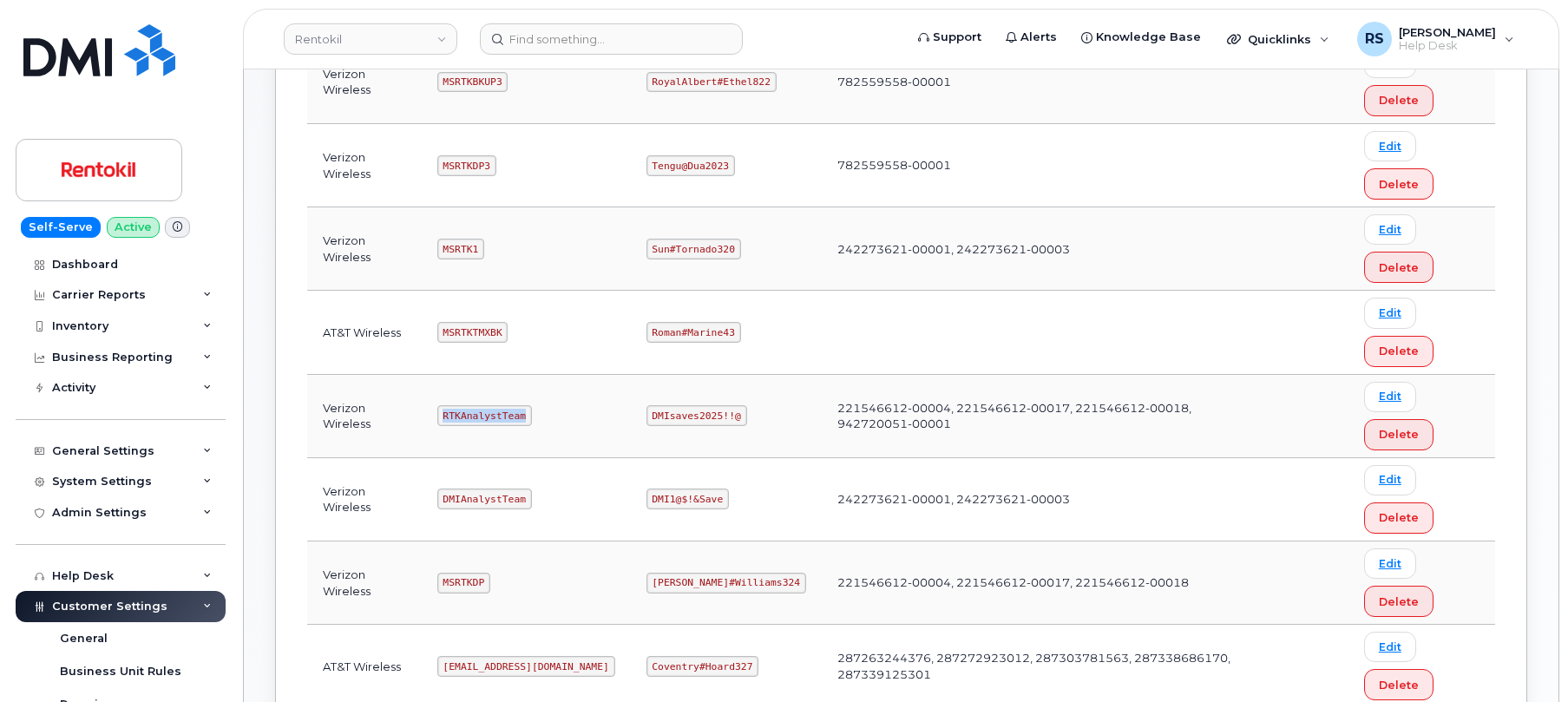
drag, startPoint x: 448, startPoint y: 411, endPoint x: 526, endPoint y: 416, distance: 78.2
click at [526, 416] on code "RTKAnalystTeam" at bounding box center [484, 416] width 95 height 21
copy code "RTKAnalystTeam"
drag, startPoint x: 651, startPoint y: 411, endPoint x: 733, endPoint y: 420, distance: 82.5
click at [733, 420] on code "DMIsaves2025!!@" at bounding box center [697, 416] width 101 height 21
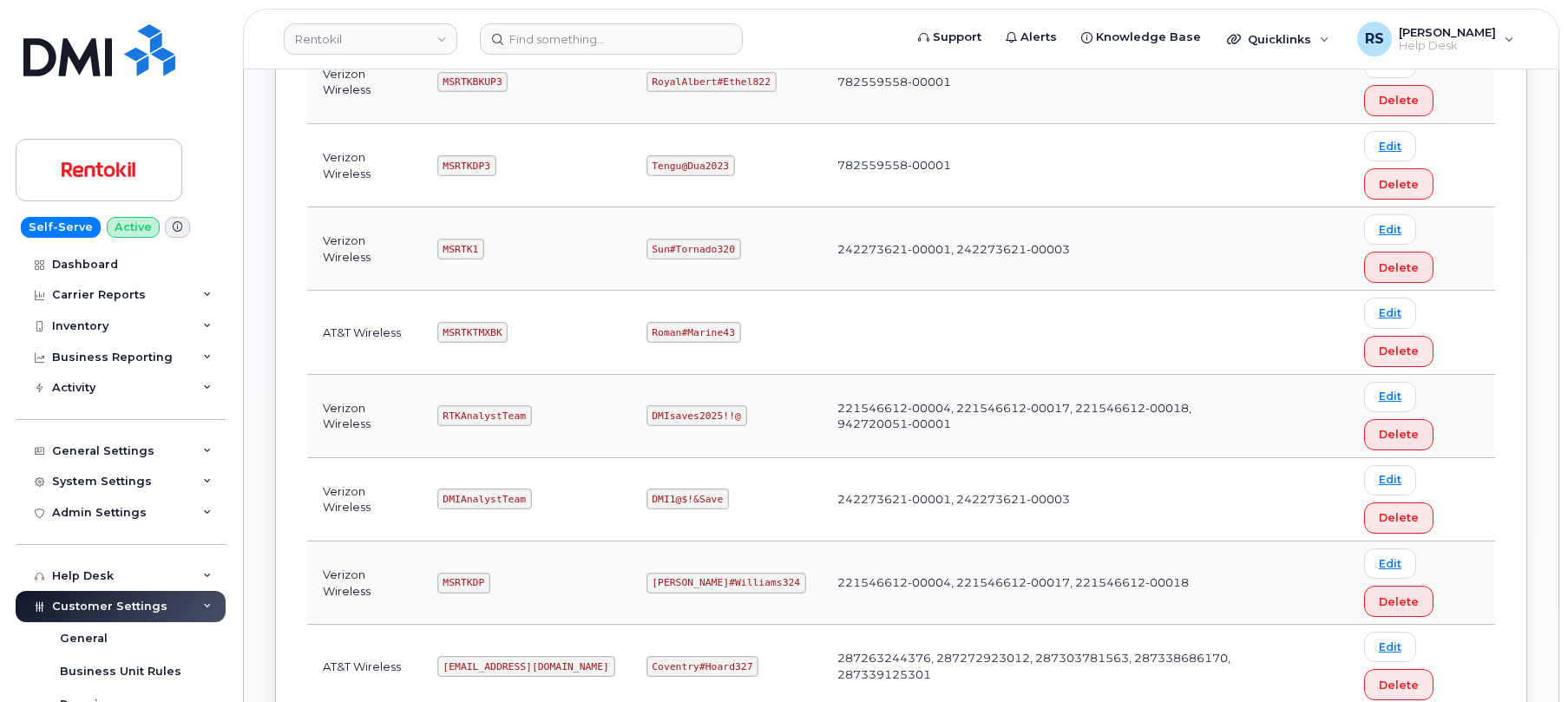
drag, startPoint x: 717, startPoint y: 404, endPoint x: 642, endPoint y: 458, distance: 92.4
click at [642, 458] on td "DMI1@$!&Save" at bounding box center [726, 500] width 191 height 84
drag, startPoint x: 651, startPoint y: 413, endPoint x: 736, endPoint y: 423, distance: 85.6
click at [736, 423] on code "DMIsaves2025!!@" at bounding box center [697, 416] width 101 height 21
copy code "DMIsaves2025!!@"
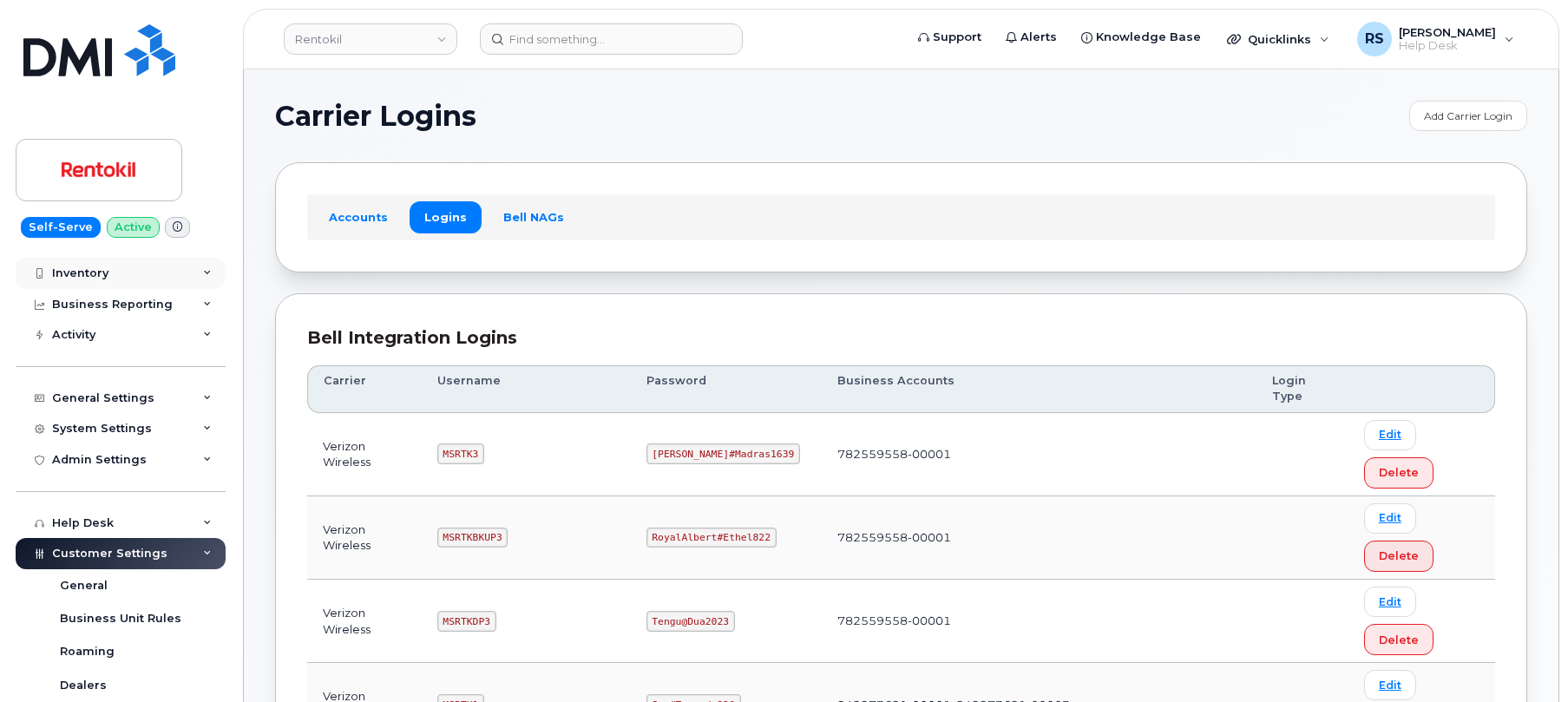
scroll to position [116, 0]
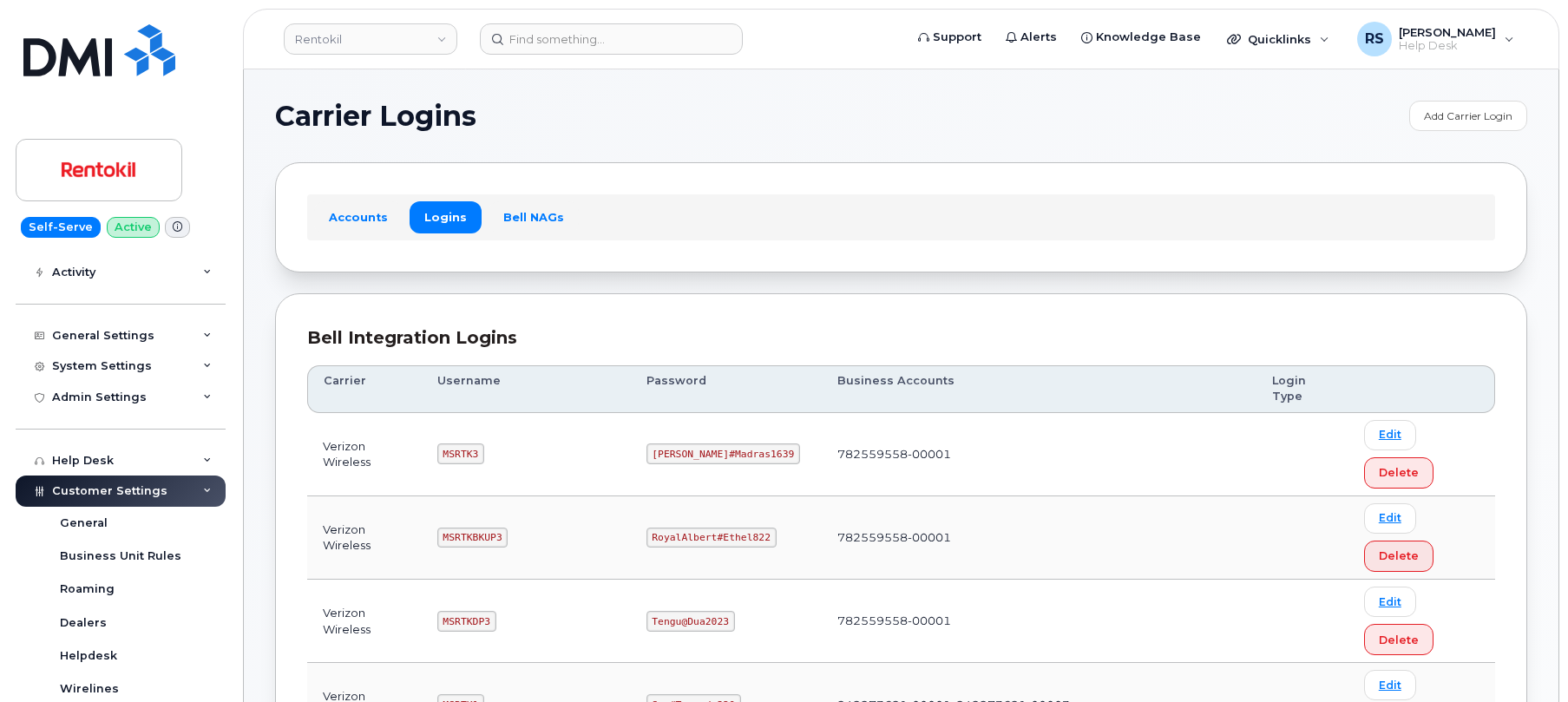
click at [630, 113] on h1 "Carrier Logins" at bounding box center [837, 117] width 1125 height 28
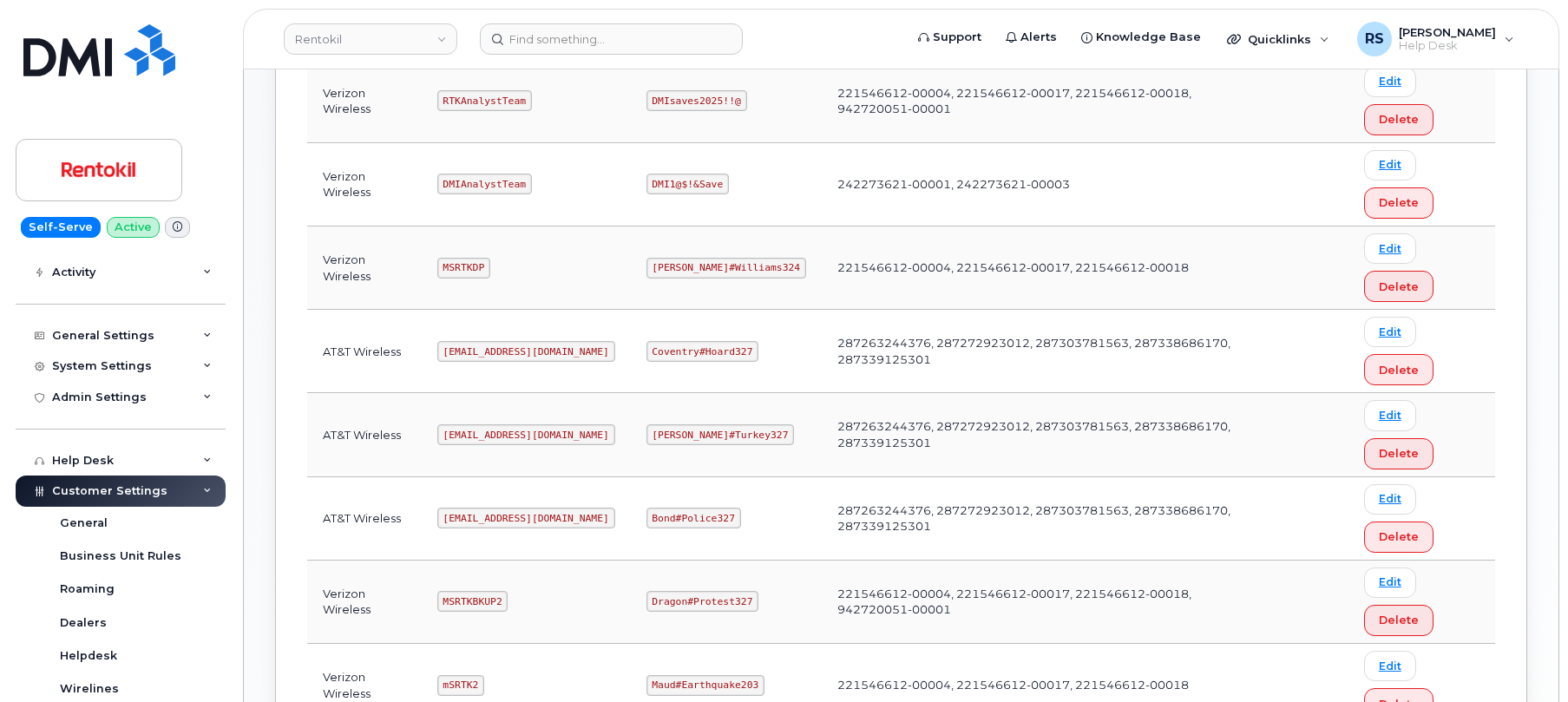
click at [504, 383] on td "Ms-rentokil@dminc.com" at bounding box center [526, 351] width 209 height 84
drag, startPoint x: 497, startPoint y: 374, endPoint x: 492, endPoint y: 362, distance: 13.0
click at [493, 364] on td "Ms-rentokil@dminc.com" at bounding box center [526, 351] width 209 height 84
drag, startPoint x: 465, startPoint y: 348, endPoint x: 350, endPoint y: 374, distance: 117.9
click at [350, 374] on td "AT&T Wireless" at bounding box center [364, 351] width 115 height 84
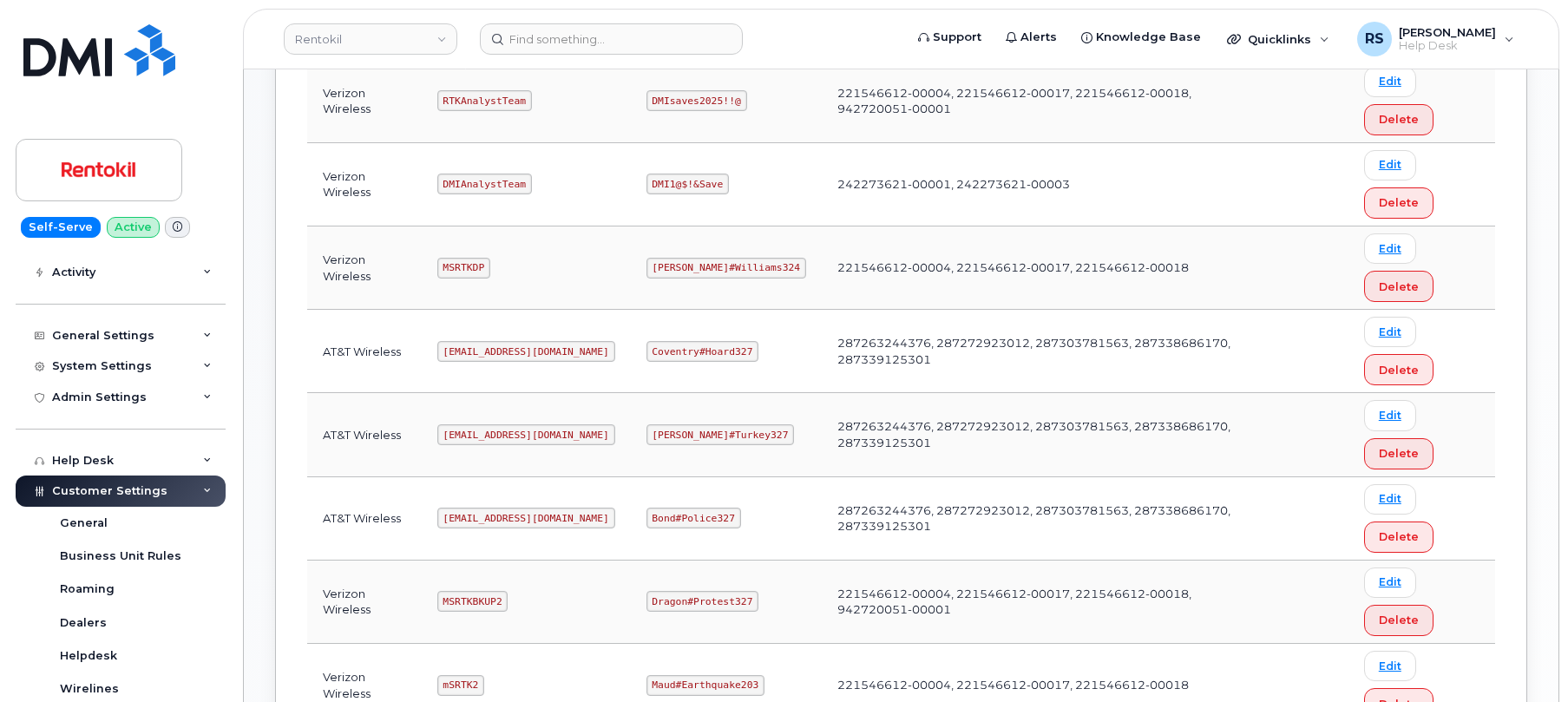
click at [458, 351] on code "Ms-rentokil@dminc.com" at bounding box center [526, 351] width 178 height 21
drag, startPoint x: 445, startPoint y: 345, endPoint x: 563, endPoint y: 363, distance: 119.4
click at [563, 363] on td "Ms-rentokil@dminc.com" at bounding box center [526, 351] width 209 height 84
drag, startPoint x: 653, startPoint y: 349, endPoint x: 748, endPoint y: 354, distance: 95.1
click at [748, 354] on code "Coventry#Hoard327" at bounding box center [703, 351] width 113 height 21
